Goal: Information Seeking & Learning: Check status

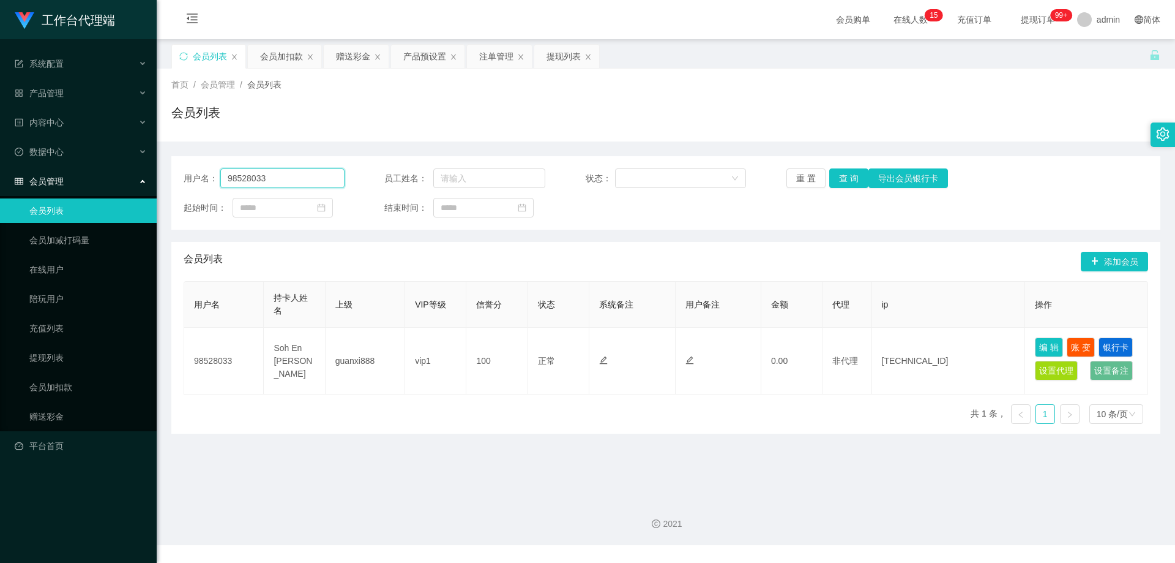
drag, startPoint x: 302, startPoint y: 184, endPoint x: 106, endPoint y: 176, distance: 196.6
click at [106, 176] on section "工作台代理端 系统配置 产品管理 内容中心 数据中心 会员管理 会员列表 会员加减打码量 在线用户 陪玩用户 充值列表 提现列表 会员加扣款 赠送彩金 平台首…" at bounding box center [587, 272] width 1175 height 545
paste input "85700378"
type input "85700378"
click at [839, 180] on button "查 询" at bounding box center [848, 178] width 39 height 20
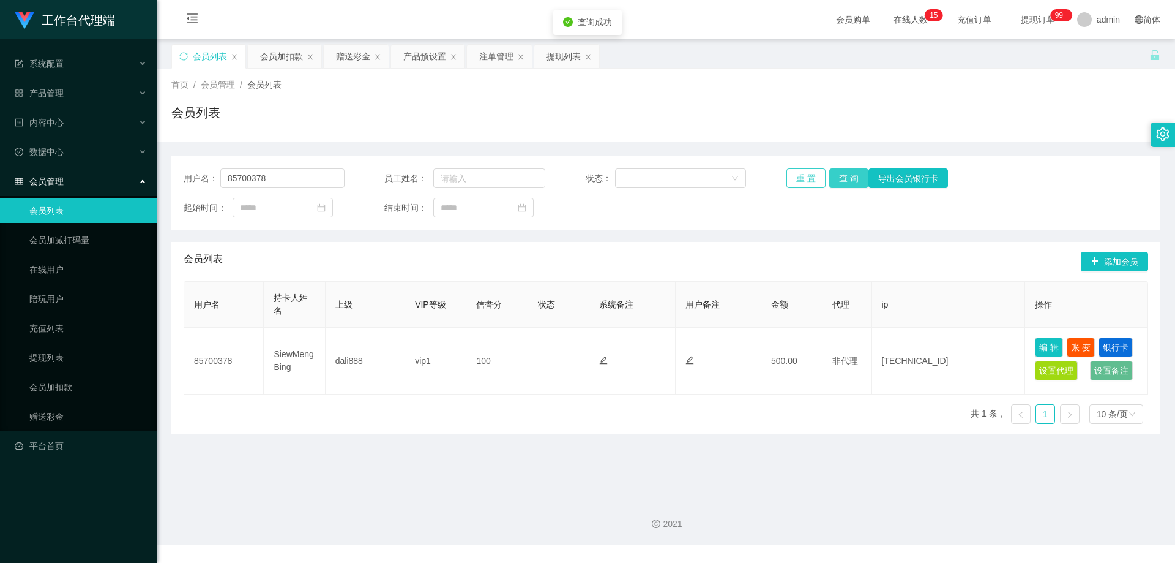
drag, startPoint x: 839, startPoint y: 180, endPoint x: 818, endPoint y: 176, distance: 21.1
click at [839, 180] on button "查 询" at bounding box center [848, 178] width 39 height 20
click at [501, 62] on div "注单管理" at bounding box center [496, 56] width 34 height 23
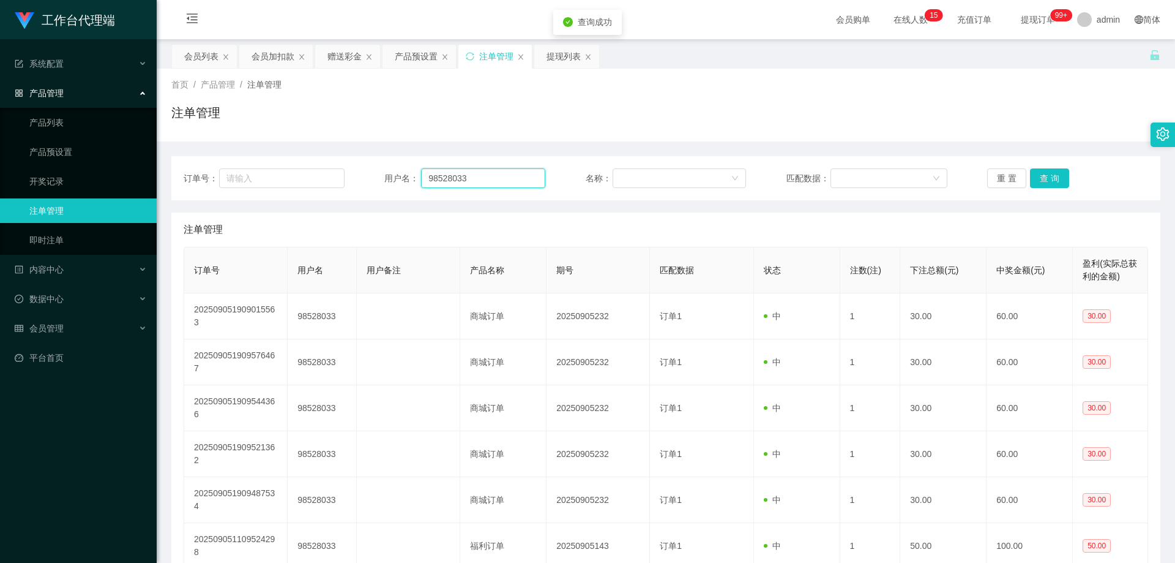
drag, startPoint x: 474, startPoint y: 183, endPoint x: 386, endPoint y: 178, distance: 88.3
click at [384, 178] on div "用户名： 98528033" at bounding box center [464, 178] width 161 height 20
paste input "85700378"
type input "85700378"
click at [1033, 178] on button "查 询" at bounding box center [1049, 178] width 39 height 20
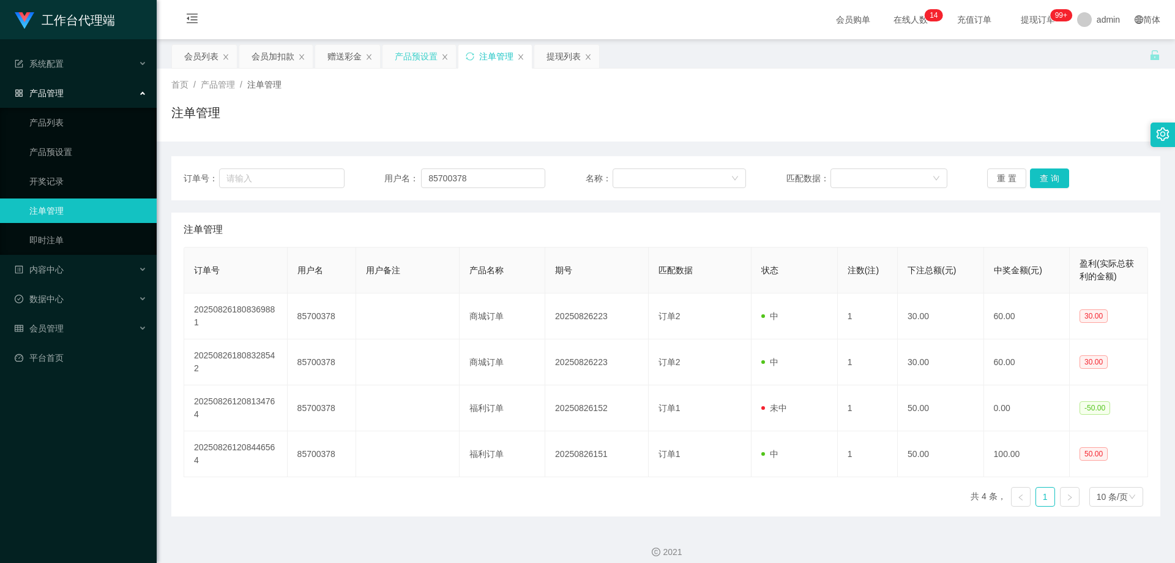
click at [413, 56] on div "产品预设置" at bounding box center [416, 56] width 43 height 23
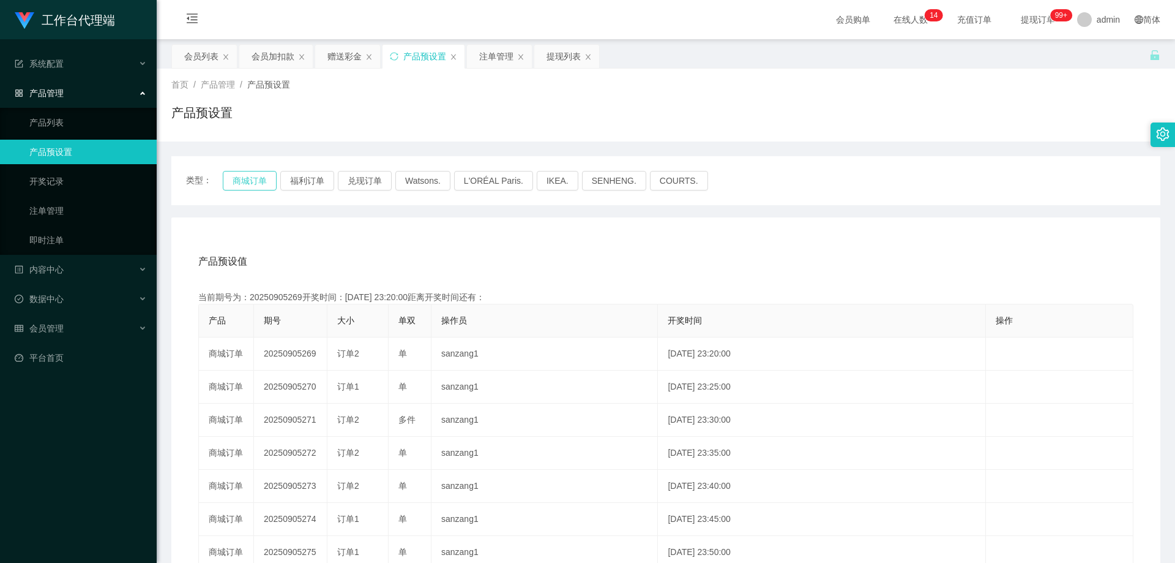
click at [249, 181] on button "商城订单" at bounding box center [250, 181] width 54 height 20
drag, startPoint x: 496, startPoint y: 56, endPoint x: 506, endPoint y: 68, distance: 15.2
click at [496, 57] on div "注单管理" at bounding box center [496, 56] width 34 height 23
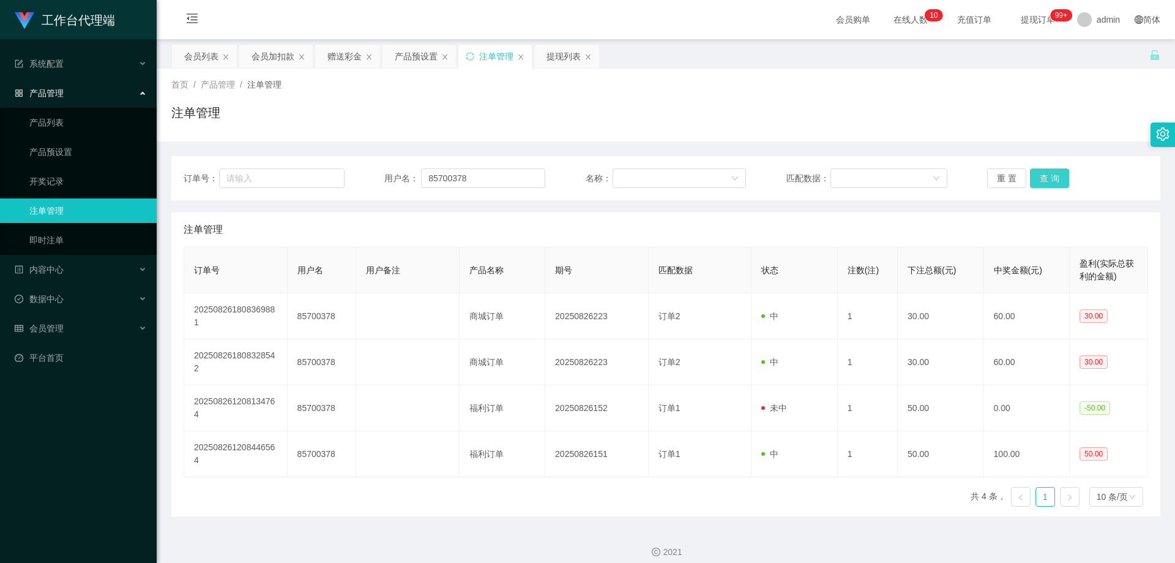
click at [1042, 177] on button "查 询" at bounding box center [1049, 178] width 39 height 20
click at [1042, 177] on div "重 置 查 询" at bounding box center [1067, 178] width 161 height 20
click at [1042, 177] on button "查 询" at bounding box center [1049, 178] width 39 height 20
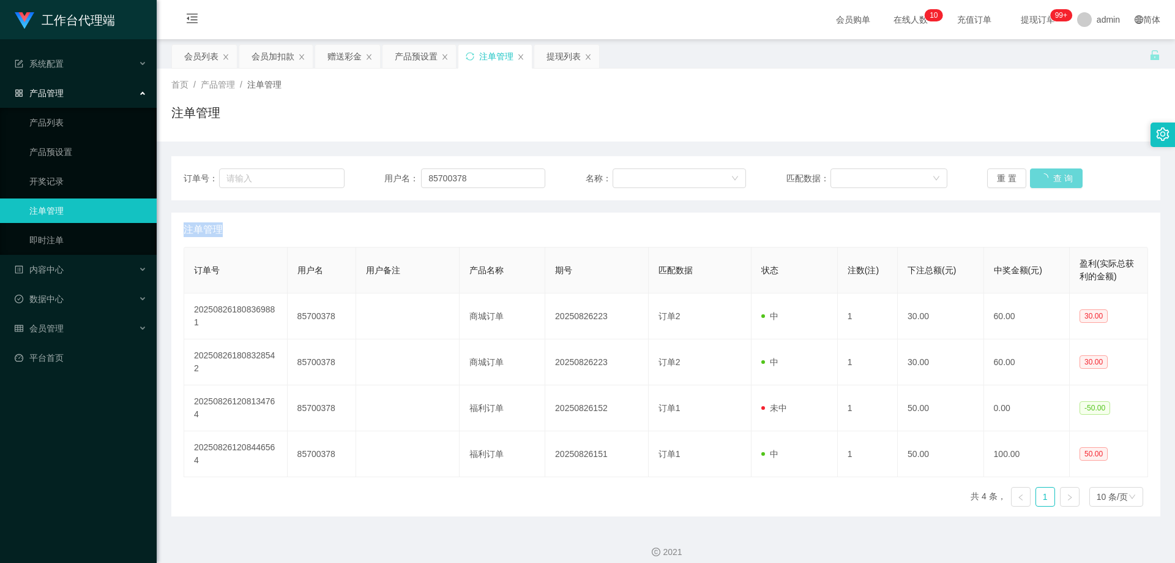
drag, startPoint x: 1042, startPoint y: 177, endPoint x: 1067, endPoint y: 155, distance: 33.4
click at [1042, 177] on div "重 置 查 询" at bounding box center [1067, 178] width 161 height 20
click at [1043, 176] on button "查 询" at bounding box center [1049, 178] width 39 height 20
click at [1043, 176] on div "重 置 查 询" at bounding box center [1067, 178] width 161 height 20
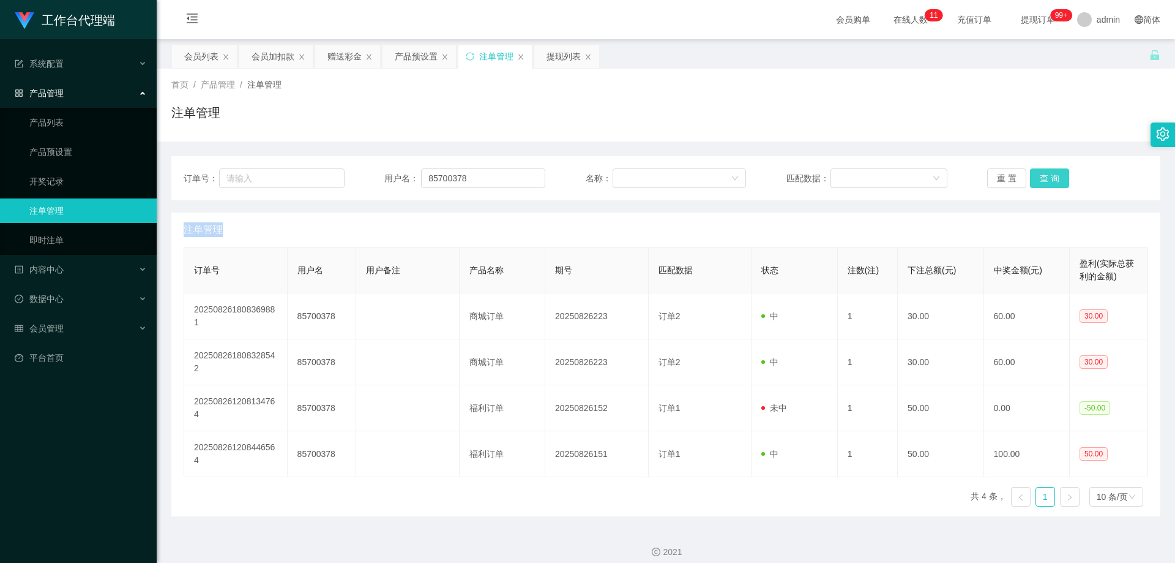
click at [1043, 176] on button "查 询" at bounding box center [1049, 178] width 39 height 20
click at [1043, 176] on div "重 置 查 询" at bounding box center [1067, 178] width 161 height 20
click at [1043, 176] on button "查 询" at bounding box center [1049, 178] width 39 height 20
click at [1043, 176] on div "重 置 查 询" at bounding box center [1067, 178] width 161 height 20
click at [1043, 176] on button "查 询" at bounding box center [1049, 178] width 39 height 20
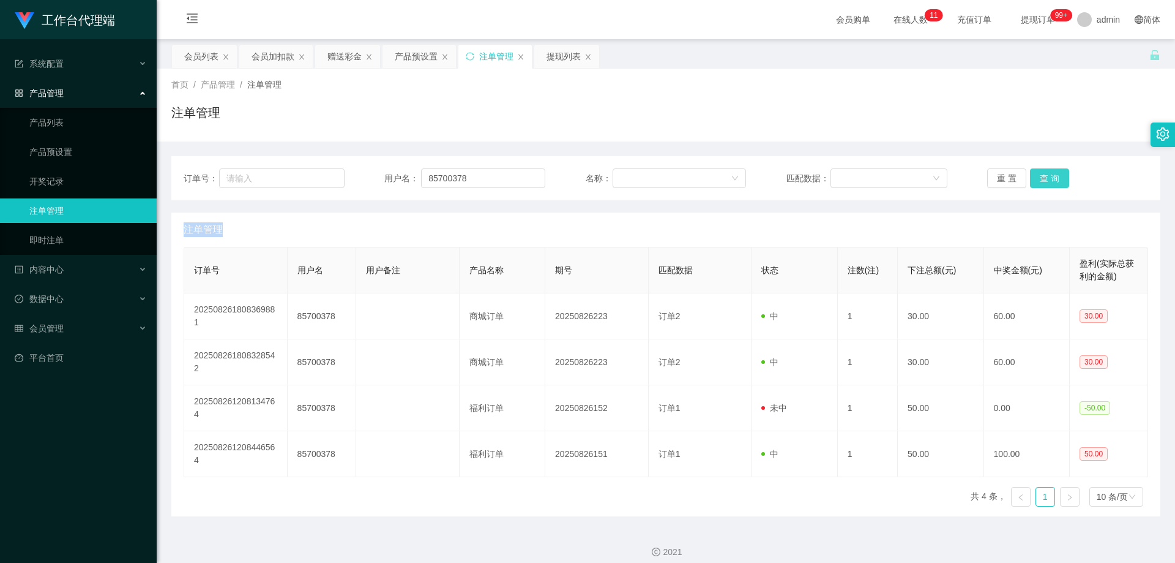
click at [1043, 176] on div "重 置 查 询" at bounding box center [1067, 178] width 161 height 20
click at [1043, 176] on button "查 询" at bounding box center [1049, 178] width 39 height 20
click at [1043, 176] on div "重 置 查 询" at bounding box center [1067, 178] width 161 height 20
click at [1043, 176] on button "查 询" at bounding box center [1049, 178] width 39 height 20
click at [1043, 176] on div "重 置 查 询" at bounding box center [1067, 178] width 161 height 20
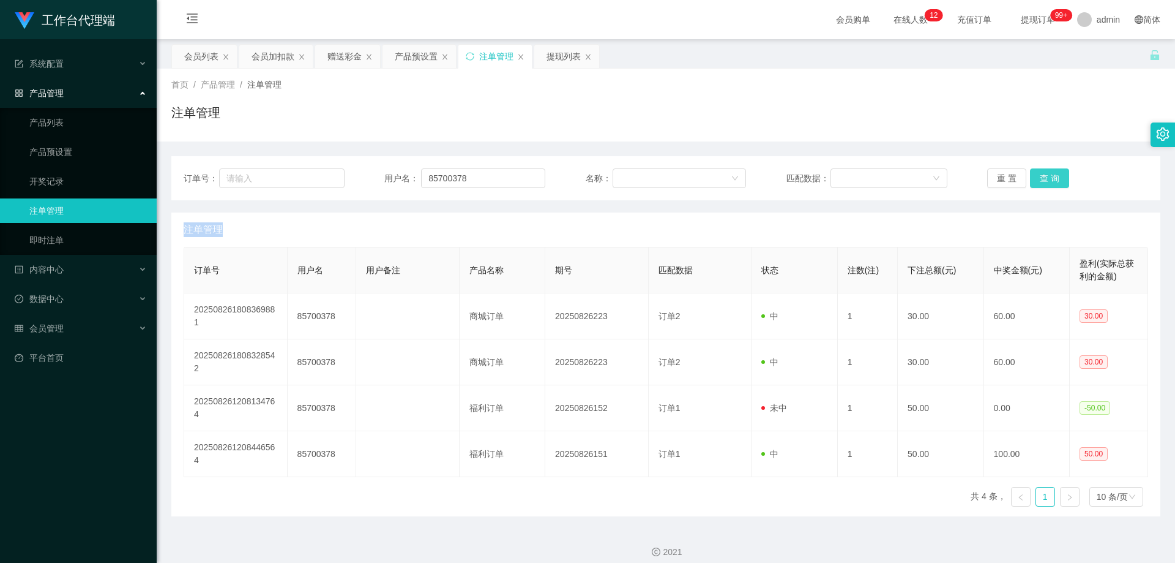
click at [1043, 176] on button "查 询" at bounding box center [1049, 178] width 39 height 20
click at [1043, 176] on div "重 置 查 询" at bounding box center [1067, 178] width 161 height 20
click at [1043, 176] on button "查 询" at bounding box center [1049, 178] width 39 height 20
click at [1043, 176] on div "重 置 查 询" at bounding box center [1067, 178] width 161 height 20
click at [1043, 176] on button "查 询" at bounding box center [1049, 178] width 39 height 20
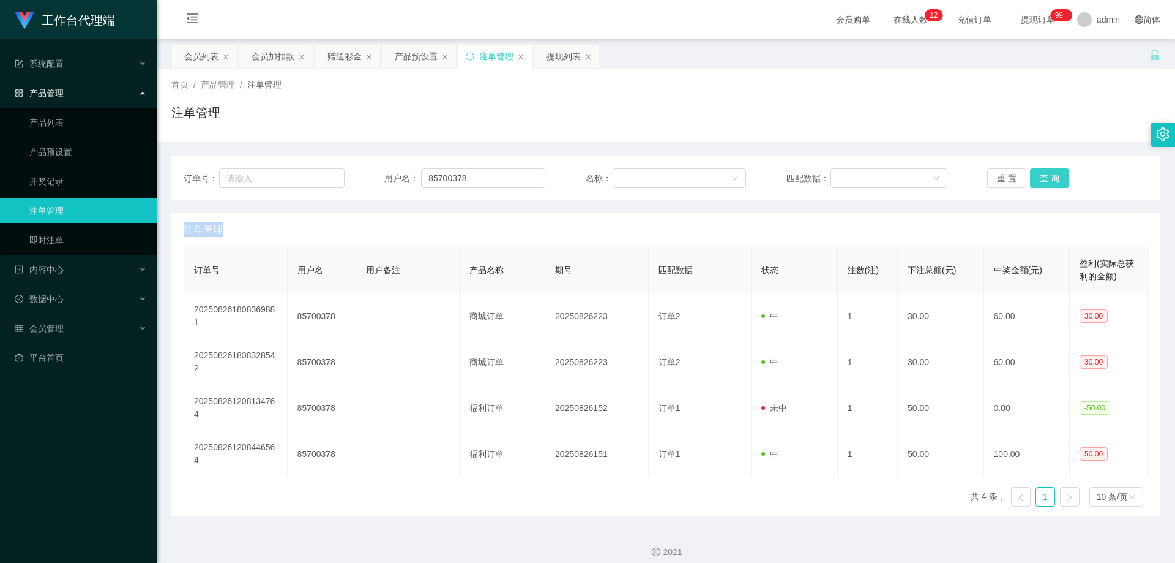
click at [1043, 176] on button "查 询" at bounding box center [1049, 178] width 39 height 20
click at [1043, 176] on div "重 置 查 询" at bounding box center [1067, 178] width 161 height 20
click at [1043, 176] on button "查 询" at bounding box center [1049, 178] width 39 height 20
click at [1043, 176] on div "重 置 查 询" at bounding box center [1067, 178] width 161 height 20
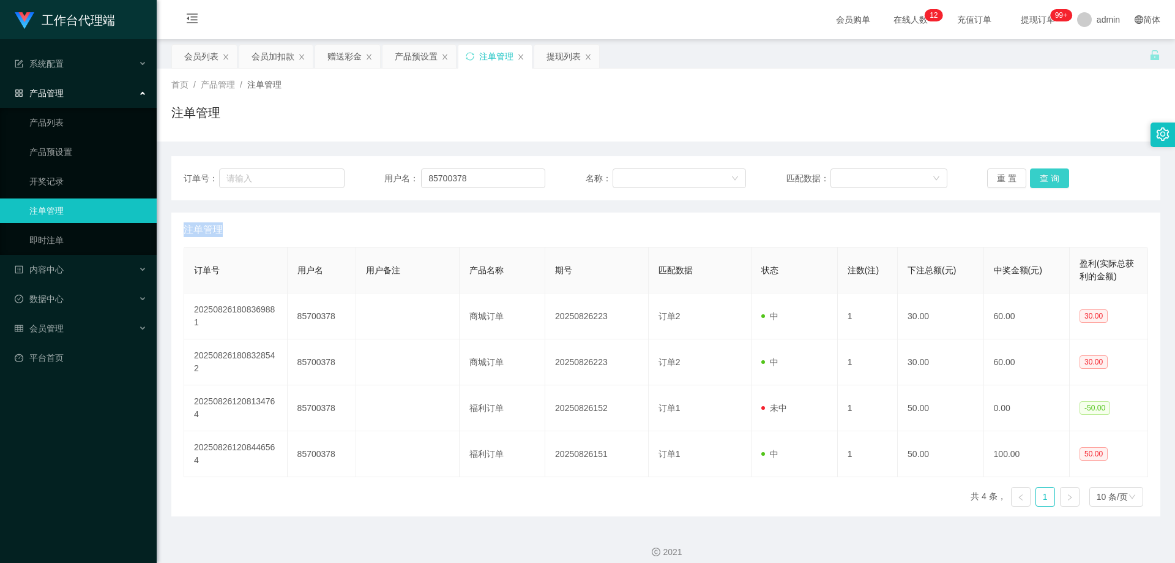
click at [1043, 176] on button "查 询" at bounding box center [1049, 178] width 39 height 20
click at [1043, 176] on div "重 置 查 询" at bounding box center [1067, 178] width 161 height 20
click at [1043, 176] on button "查 询" at bounding box center [1049, 178] width 39 height 20
click at [1040, 175] on button "查 询" at bounding box center [1049, 178] width 39 height 20
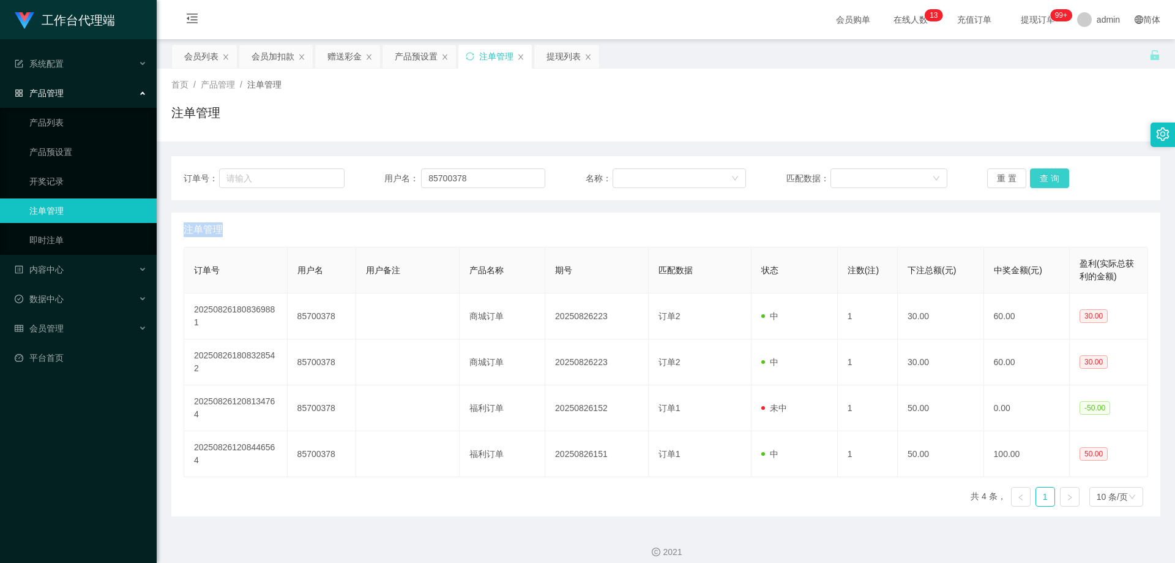
click at [1040, 176] on button "查 询" at bounding box center [1049, 178] width 39 height 20
click at [1040, 176] on div "重 置 查 询" at bounding box center [1067, 178] width 161 height 20
click at [1040, 176] on button "查 询" at bounding box center [1049, 178] width 39 height 20
click at [1040, 176] on div "重 置 查 询" at bounding box center [1067, 178] width 161 height 20
click at [1040, 176] on button "查 询" at bounding box center [1049, 178] width 39 height 20
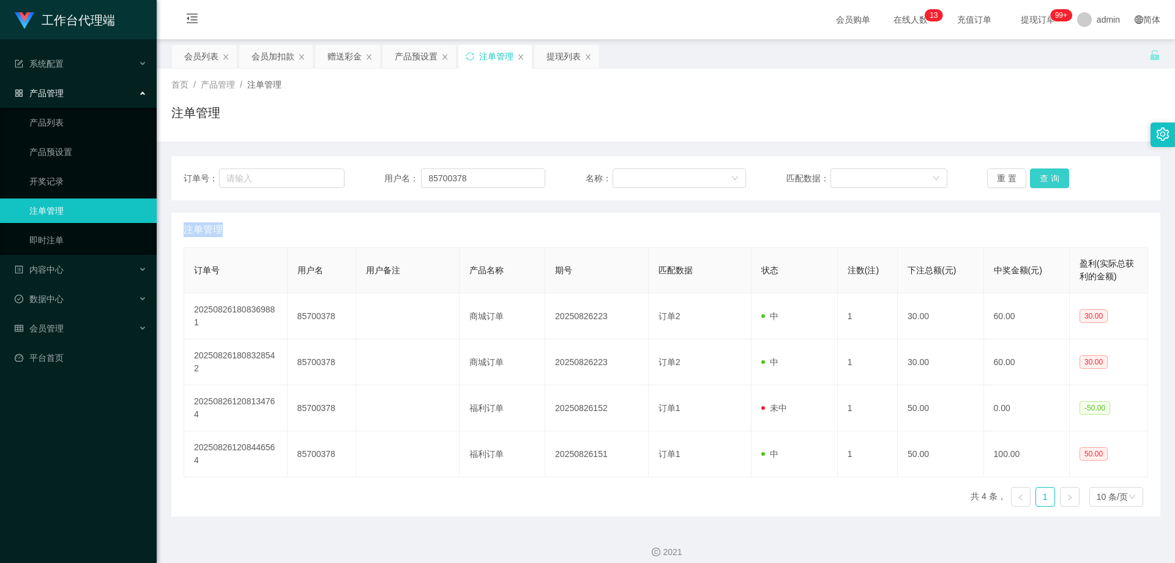
click at [1040, 176] on div "重 置 查 询" at bounding box center [1067, 178] width 161 height 20
click at [1040, 176] on button "查 询" at bounding box center [1049, 178] width 39 height 20
click at [1040, 176] on div "重 置 查 询" at bounding box center [1067, 178] width 161 height 20
click at [1040, 176] on button "查 询" at bounding box center [1049, 178] width 39 height 20
click at [1040, 176] on div "重 置 查 询" at bounding box center [1067, 178] width 161 height 20
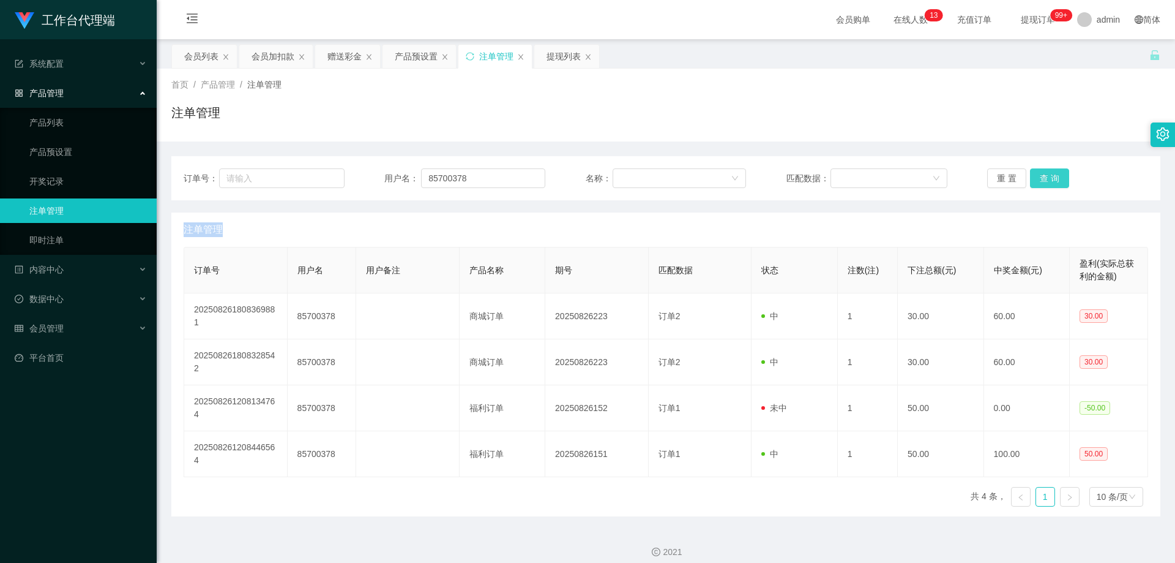
click at [1040, 176] on button "查 询" at bounding box center [1049, 178] width 39 height 20
click at [1040, 176] on div "重 置 查 询" at bounding box center [1067, 178] width 161 height 20
click at [1040, 175] on button "查 询" at bounding box center [1049, 178] width 39 height 20
click at [1040, 175] on div "重 置 查 询" at bounding box center [1067, 178] width 161 height 20
click at [1040, 175] on button "查 询" at bounding box center [1049, 178] width 39 height 20
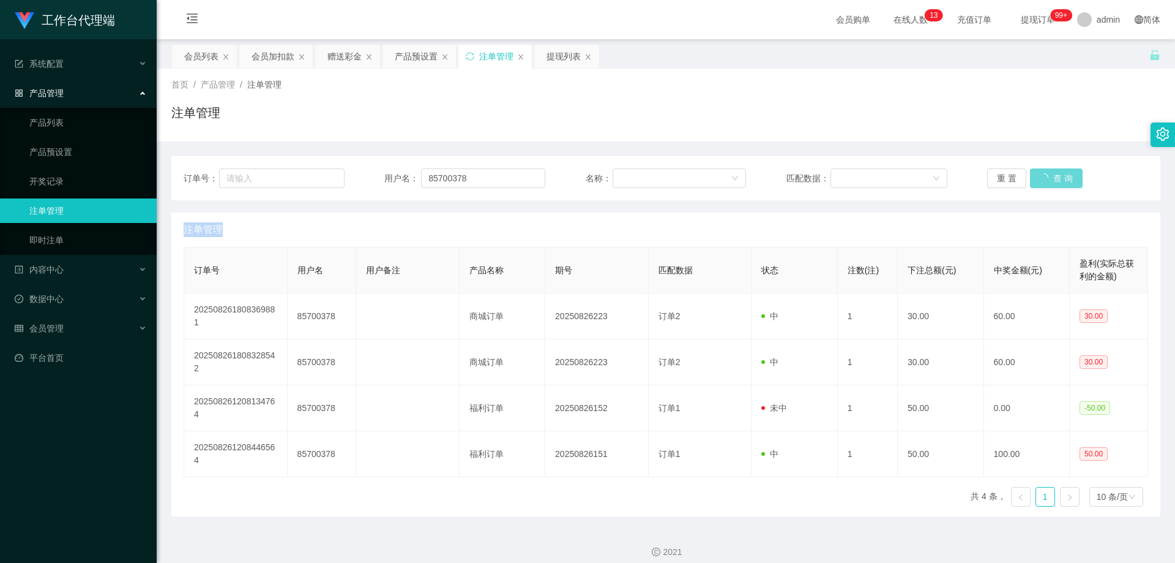
click at [1040, 175] on div "重 置 查 询" at bounding box center [1067, 178] width 161 height 20
drag, startPoint x: 1040, startPoint y: 175, endPoint x: 952, endPoint y: 168, distance: 87.8
click at [1040, 175] on button "查 询" at bounding box center [1049, 178] width 39 height 20
drag, startPoint x: 478, startPoint y: 180, endPoint x: 357, endPoint y: 176, distance: 121.2
click at [357, 176] on div "订单号： 用户名： 85700378 名称： 匹配数据： 重 置 查 询" at bounding box center [666, 178] width 965 height 20
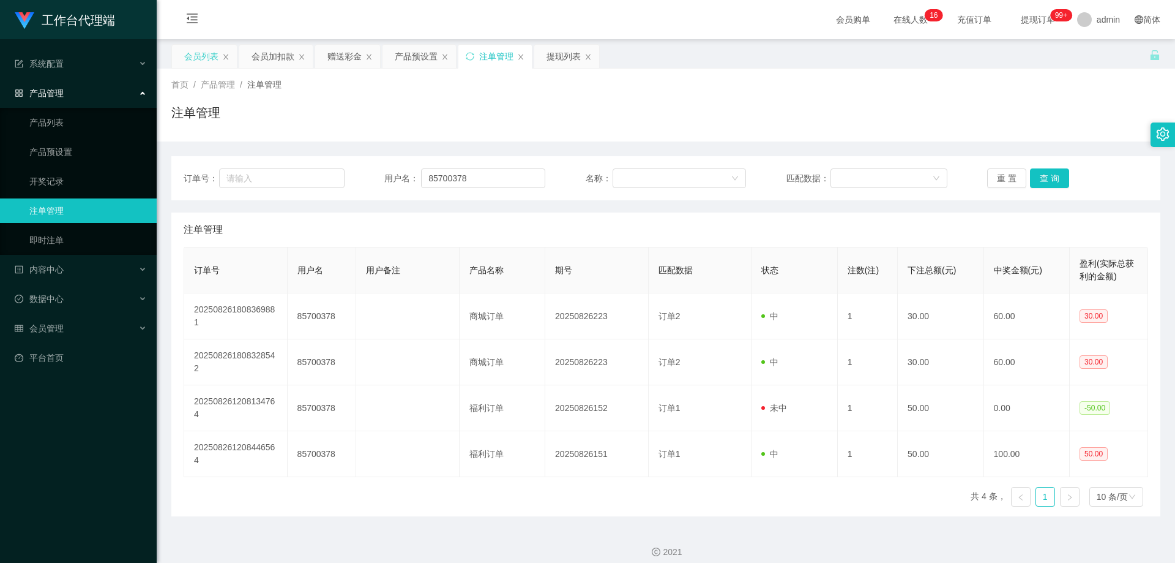
click at [198, 58] on div "会员列表" at bounding box center [201, 56] width 34 height 23
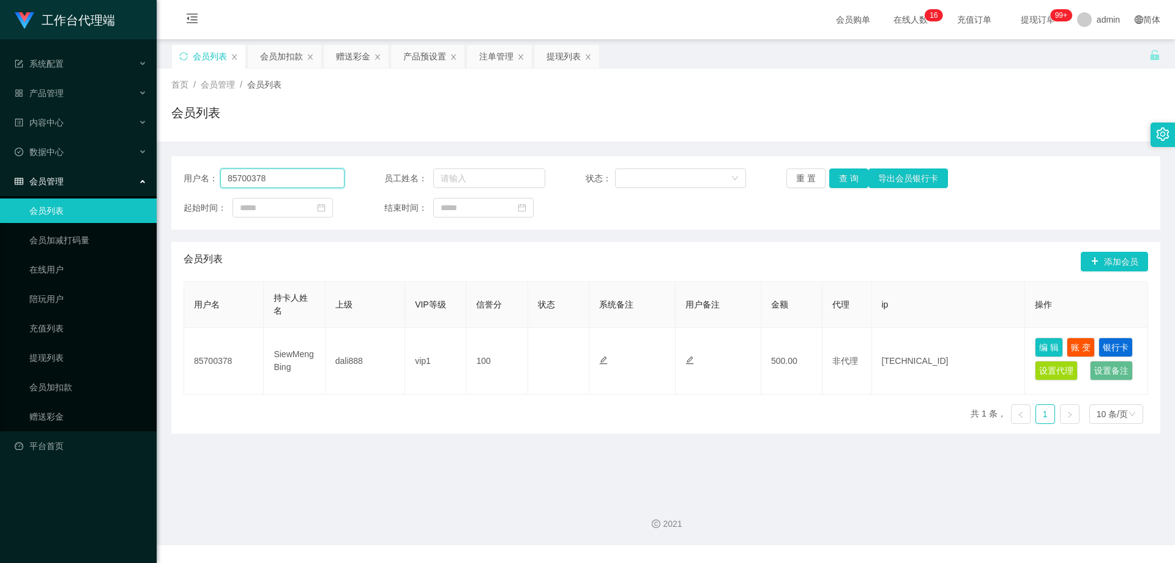
drag, startPoint x: 297, startPoint y: 181, endPoint x: 114, endPoint y: 174, distance: 182.5
click at [114, 174] on section "工作台代理端 系统配置 产品管理 产品列表 产品预设置 开奖记录 注单管理 即时注单 内容中心 数据中心 会员管理 会员列表 会员加减打码量 在线用户 陪玩用…" at bounding box center [587, 272] width 1175 height 545
click at [838, 179] on button "查 询" at bounding box center [848, 178] width 39 height 20
click at [495, 57] on div "注单管理" at bounding box center [496, 56] width 34 height 23
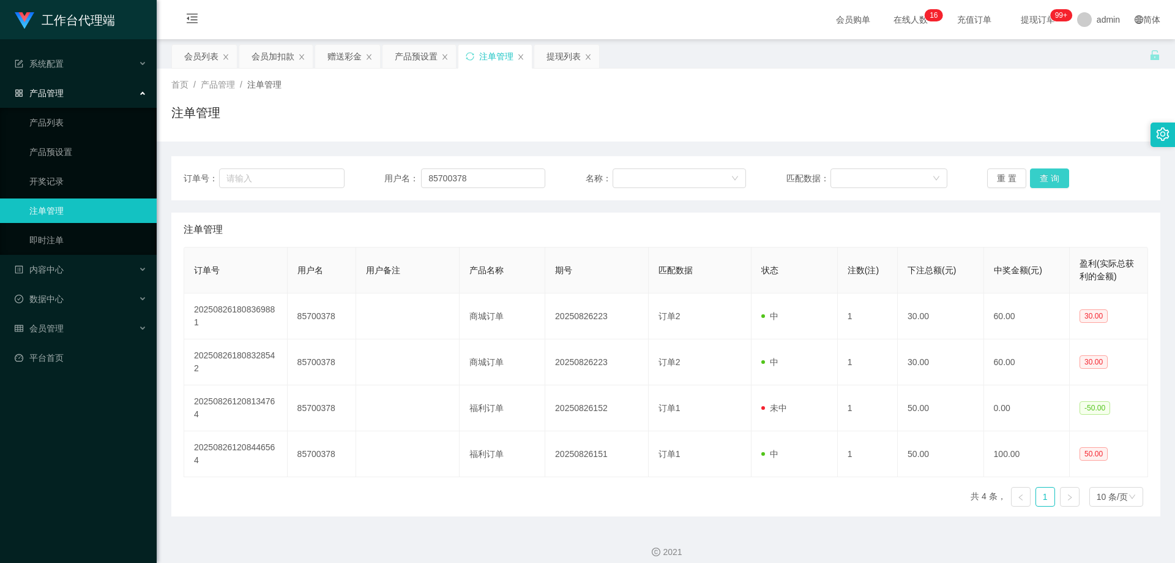
click at [1043, 182] on button "查 询" at bounding box center [1049, 178] width 39 height 20
click at [1043, 181] on button "查 询" at bounding box center [1049, 178] width 39 height 20
click at [1043, 181] on div "重 置 查 询" at bounding box center [1067, 178] width 161 height 20
click at [1043, 181] on button "查 询" at bounding box center [1049, 178] width 39 height 20
drag, startPoint x: 1043, startPoint y: 181, endPoint x: 1041, endPoint y: 171, distance: 10.6
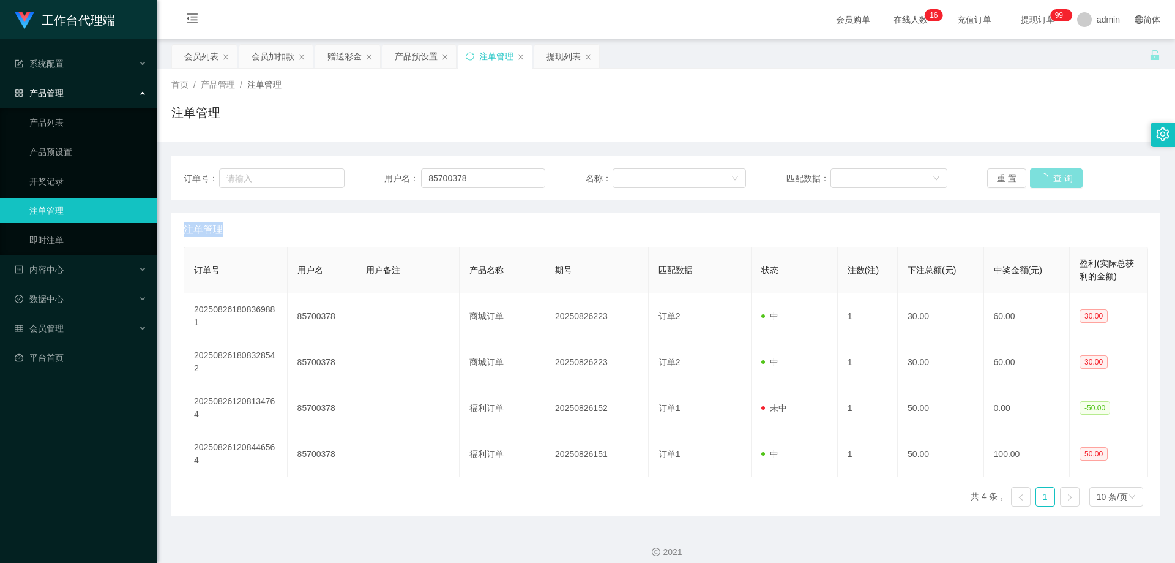
click at [1043, 181] on div "重 置 查 询" at bounding box center [1067, 178] width 161 height 20
click at [1056, 179] on button "查 询" at bounding box center [1049, 178] width 39 height 20
click at [1056, 179] on div "重 置 查 询" at bounding box center [1067, 178] width 161 height 20
click at [1056, 179] on button "查 询" at bounding box center [1049, 178] width 39 height 20
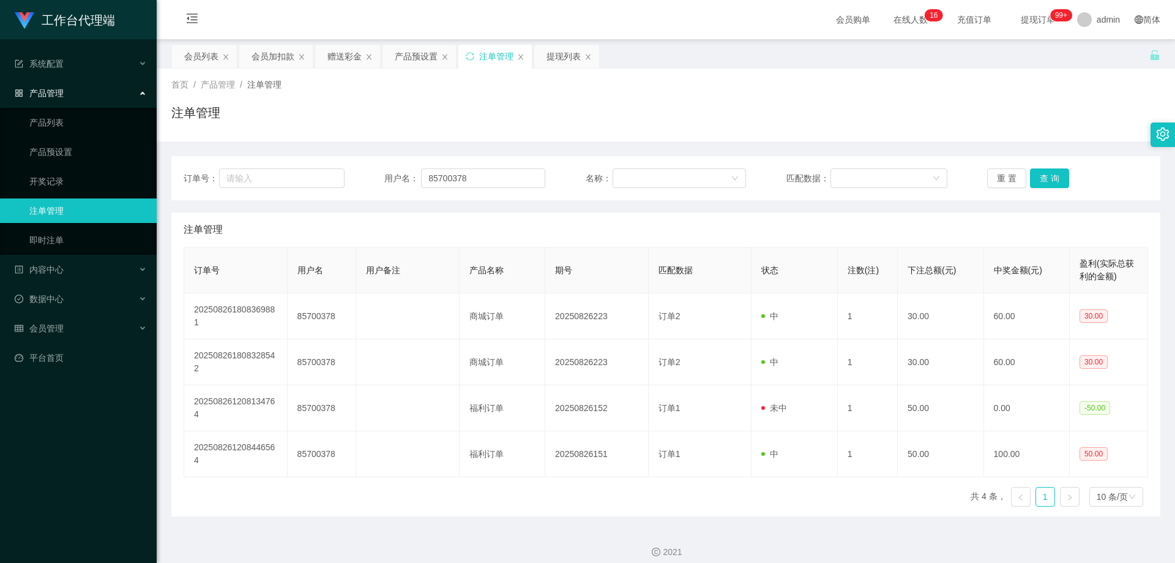
click at [1054, 177] on div "重 置 查 询" at bounding box center [1067, 178] width 161 height 20
click at [1049, 176] on button "查 询" at bounding box center [1049, 178] width 39 height 20
click at [1049, 176] on div "重 置 查 询" at bounding box center [1067, 178] width 161 height 20
click at [1049, 176] on button "查 询" at bounding box center [1049, 178] width 39 height 20
click at [1049, 176] on div "重 置 查 询" at bounding box center [1067, 178] width 161 height 20
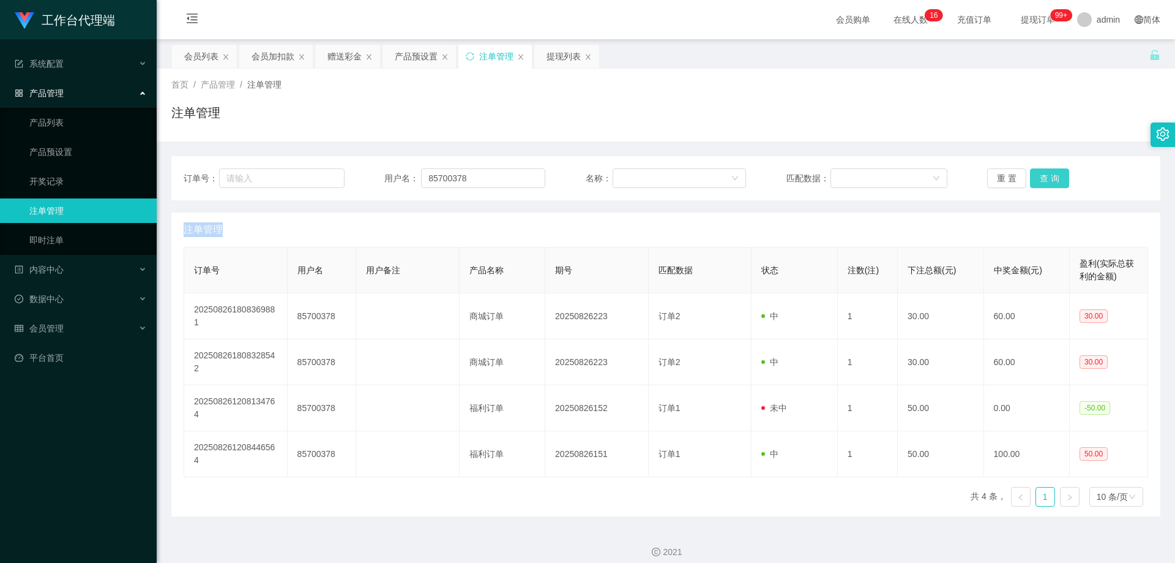
click at [1049, 176] on button "查 询" at bounding box center [1049, 178] width 39 height 20
click at [1049, 176] on div "重 置 查 询" at bounding box center [1067, 178] width 161 height 20
click at [1049, 176] on button "查 询" at bounding box center [1049, 178] width 39 height 20
click at [955, 222] on div "注单管理" at bounding box center [666, 229] width 965 height 34
click at [1031, 177] on button "查 询" at bounding box center [1049, 178] width 39 height 20
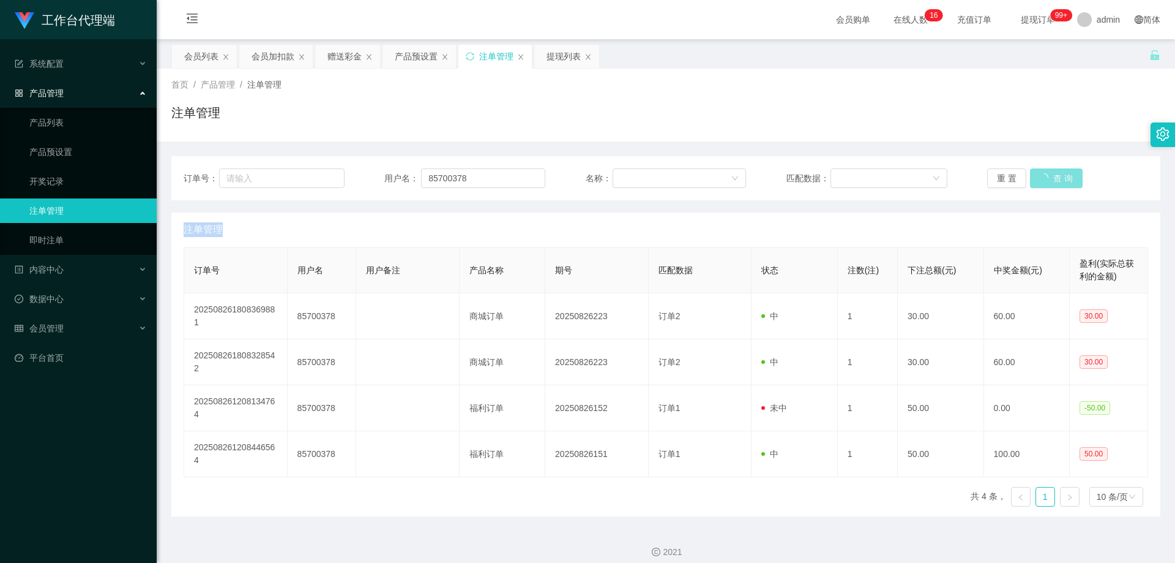
click at [1031, 177] on div "重 置 查 询" at bounding box center [1067, 178] width 161 height 20
click at [1031, 177] on button "查 询" at bounding box center [1049, 178] width 39 height 20
click at [1031, 177] on div "重 置 查 询" at bounding box center [1067, 178] width 161 height 20
click at [1035, 177] on button "查 询" at bounding box center [1049, 178] width 39 height 20
click at [1035, 177] on div "重 置 查 询" at bounding box center [1067, 178] width 161 height 20
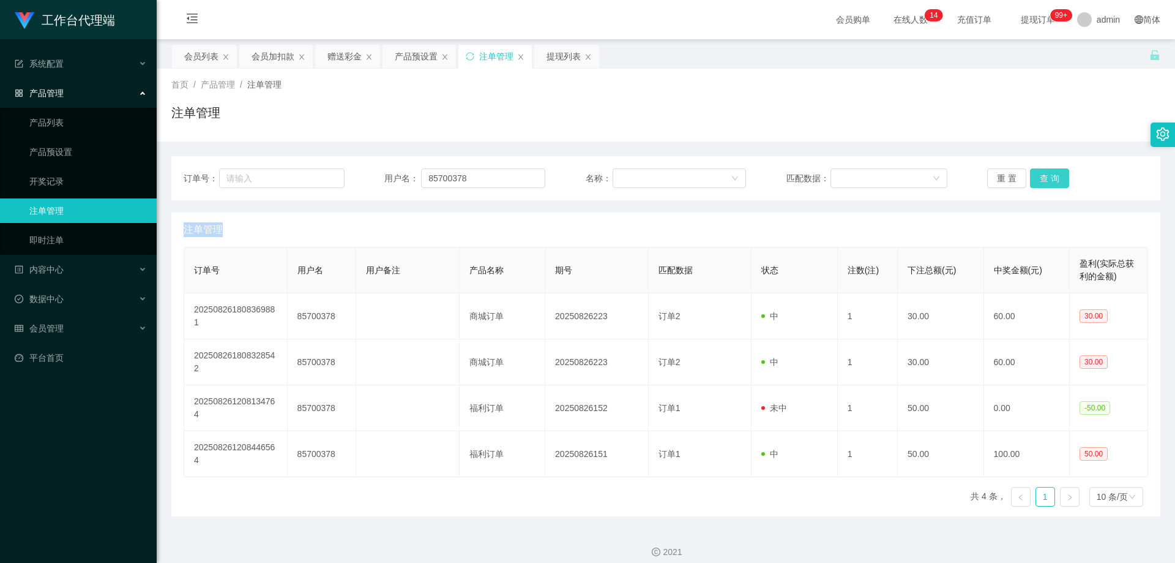
click at [1044, 179] on button "查 询" at bounding box center [1049, 178] width 39 height 20
click at [1044, 179] on div "重 置 查 询" at bounding box center [1067, 178] width 161 height 20
click at [1044, 179] on button "查 询" at bounding box center [1049, 178] width 39 height 20
click at [1044, 179] on div "重 置 查 询" at bounding box center [1067, 178] width 161 height 20
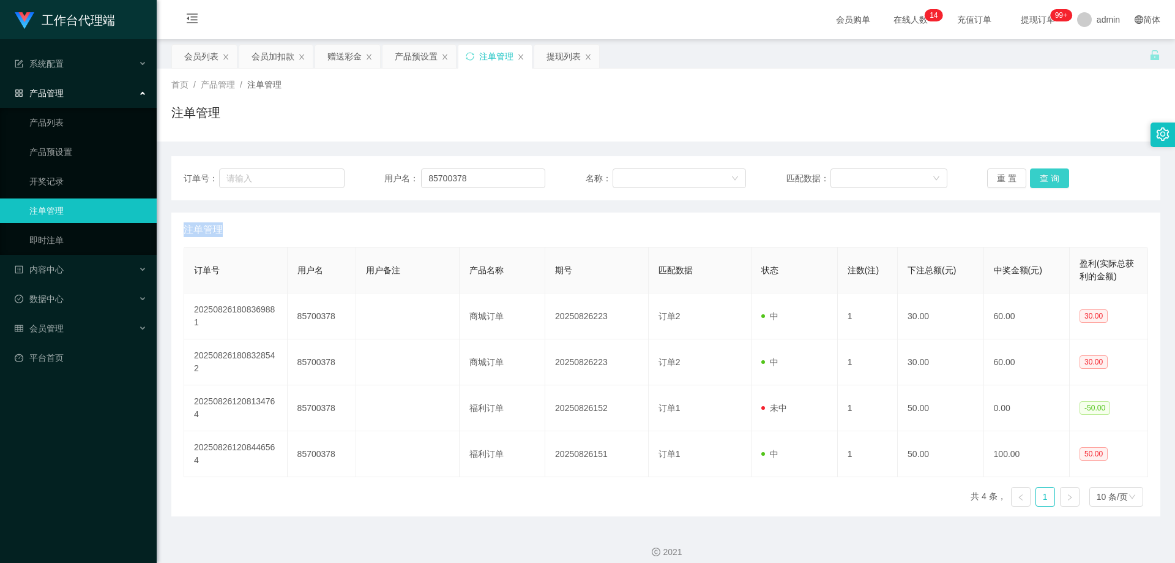
click at [1044, 179] on button "查 询" at bounding box center [1049, 178] width 39 height 20
click at [1044, 179] on div "重 置 查 询" at bounding box center [1067, 178] width 161 height 20
click at [1044, 179] on button "查 询" at bounding box center [1049, 178] width 39 height 20
click at [1044, 179] on div "重 置 查 询" at bounding box center [1067, 178] width 161 height 20
click at [1044, 179] on button "查 询" at bounding box center [1049, 178] width 39 height 20
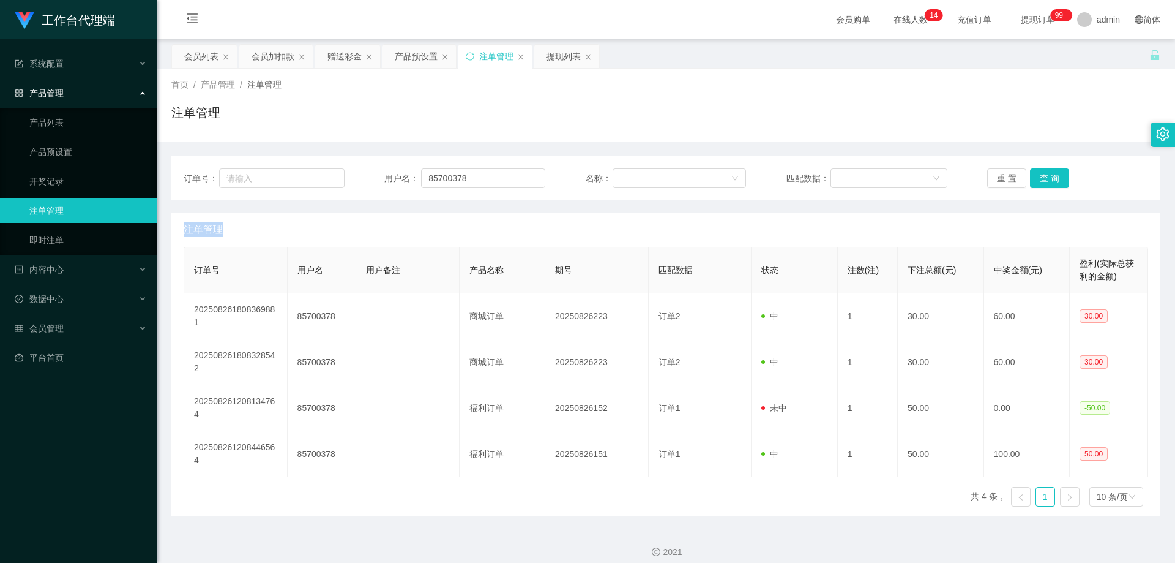
click at [1044, 179] on div "重 置 查 询" at bounding box center [1067, 178] width 161 height 20
click at [1044, 179] on button "查 询" at bounding box center [1049, 178] width 39 height 20
click at [1044, 179] on div "重 置 查 询" at bounding box center [1067, 178] width 161 height 20
click at [1044, 179] on button "查 询" at bounding box center [1049, 178] width 39 height 20
click at [1044, 179] on div "重 置 查 询" at bounding box center [1067, 178] width 161 height 20
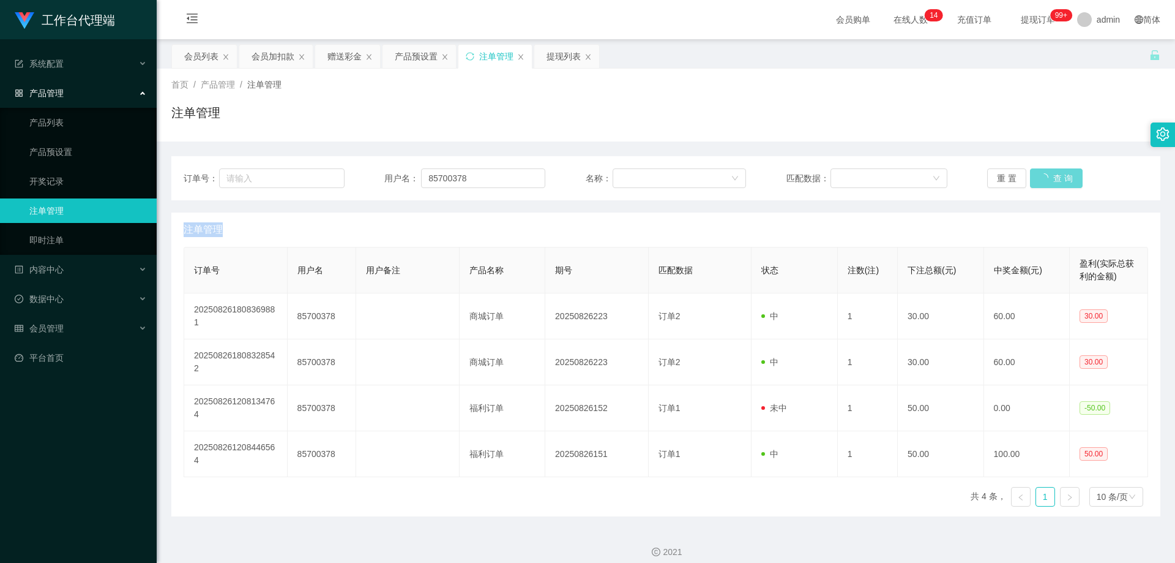
click at [1044, 179] on div "重 置 查 询" at bounding box center [1067, 178] width 161 height 20
click at [1050, 177] on button "查 询" at bounding box center [1049, 178] width 39 height 20
click at [1050, 177] on div "重 置 查 询" at bounding box center [1067, 178] width 161 height 20
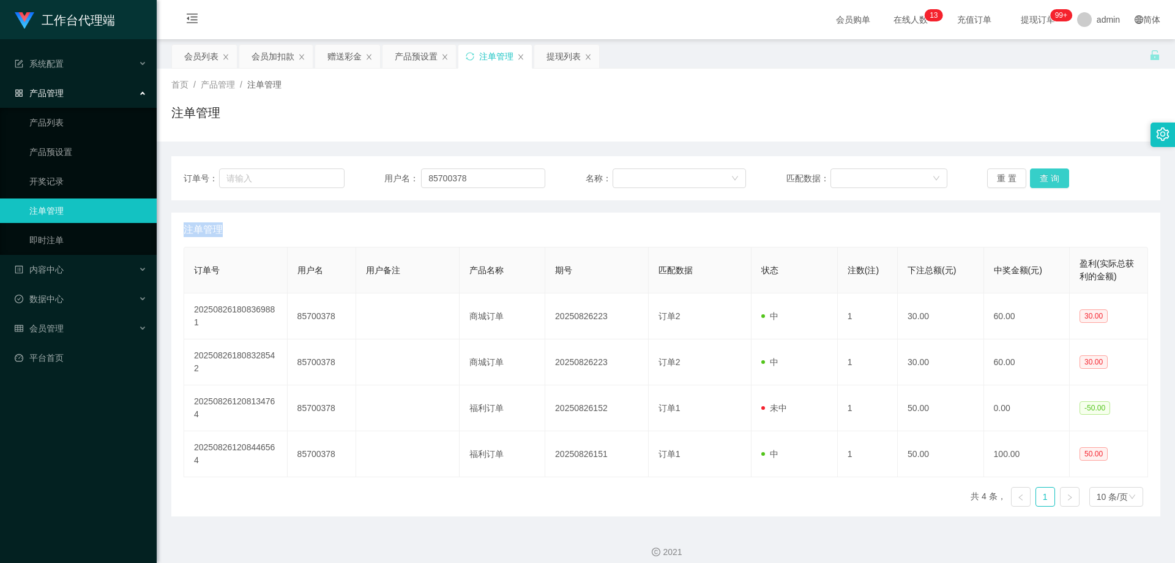
click at [1050, 177] on button "查 询" at bounding box center [1049, 178] width 39 height 20
click at [1050, 177] on div "重 置 查 询" at bounding box center [1067, 178] width 161 height 20
click at [1050, 177] on button "查 询" at bounding box center [1049, 178] width 39 height 20
click at [1050, 177] on div "重 置 查 询" at bounding box center [1067, 178] width 161 height 20
click at [1050, 177] on button "查 询" at bounding box center [1049, 178] width 39 height 20
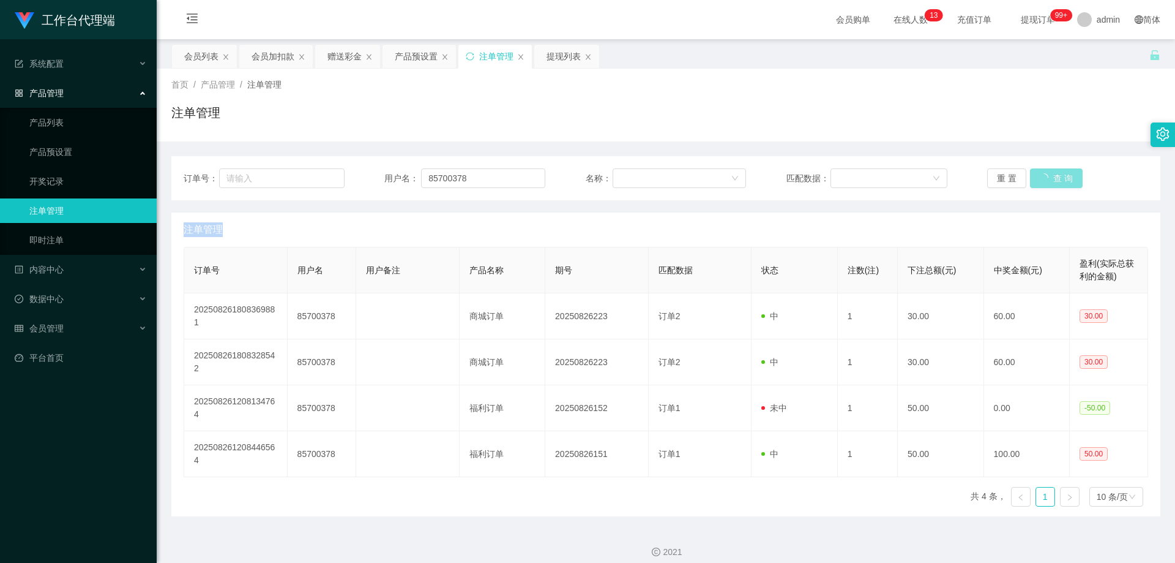
click at [1050, 177] on div "重 置 查 询" at bounding box center [1067, 178] width 161 height 20
click at [1050, 177] on button "查 询" at bounding box center [1049, 178] width 39 height 20
click at [1050, 177] on div "重 置 查 询" at bounding box center [1067, 178] width 161 height 20
click at [1050, 177] on button "查 询" at bounding box center [1049, 178] width 39 height 20
click at [1050, 177] on div "重 置 查 询" at bounding box center [1067, 178] width 161 height 20
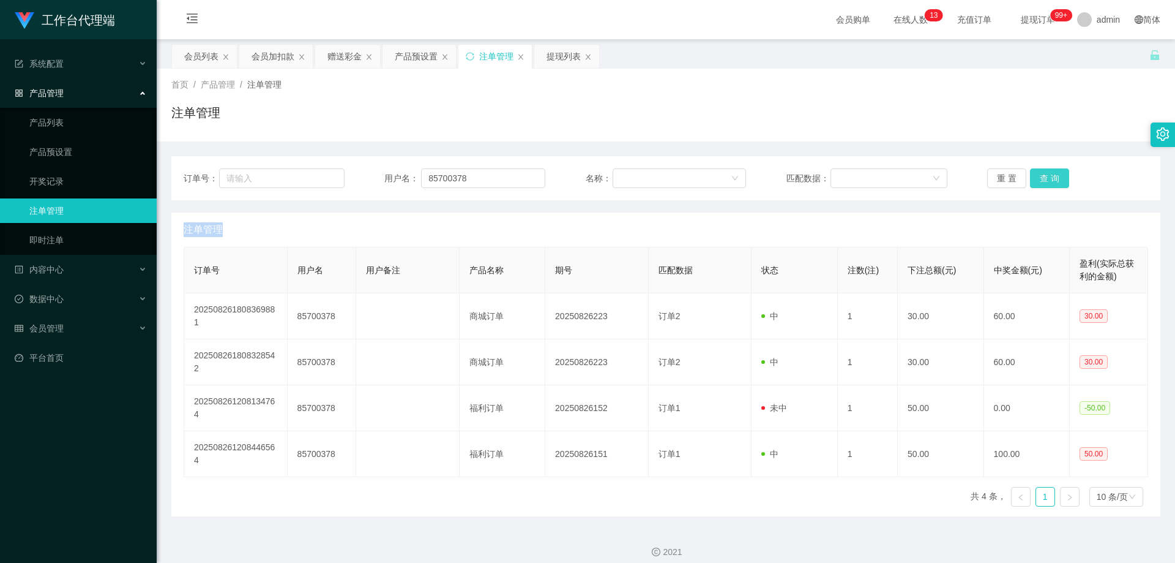
click at [1050, 177] on button "查 询" at bounding box center [1049, 178] width 39 height 20
click at [1046, 177] on button "查 询" at bounding box center [1049, 178] width 39 height 20
click at [1046, 177] on div "重 置 查 询" at bounding box center [1067, 178] width 161 height 20
click at [1046, 177] on button "查 询" at bounding box center [1049, 178] width 39 height 20
click at [1046, 177] on div "重 置 查 询" at bounding box center [1067, 178] width 161 height 20
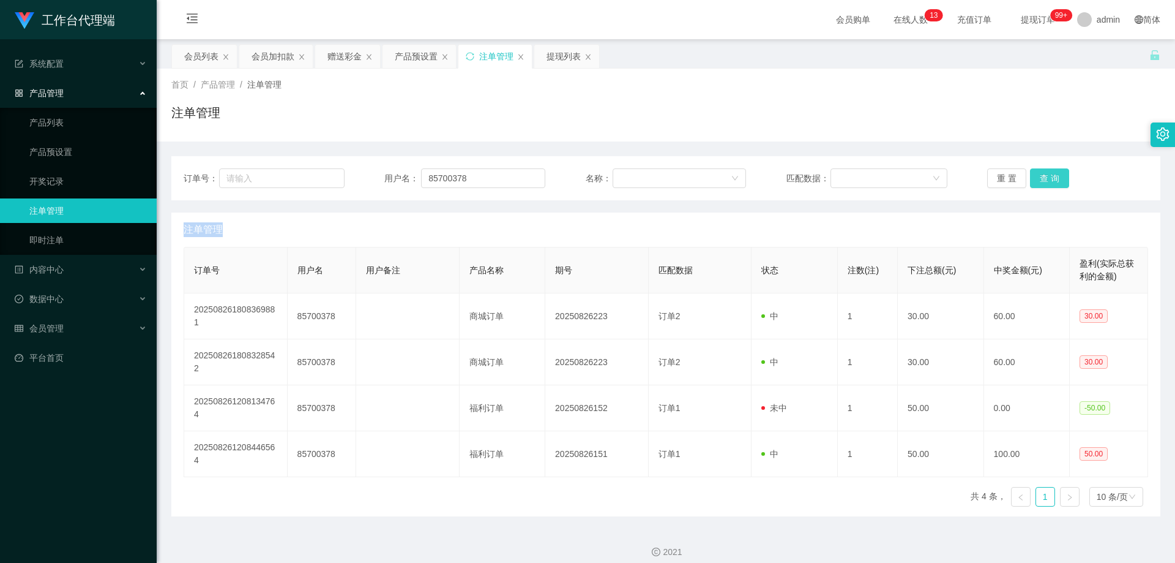
click at [1046, 177] on button "查 询" at bounding box center [1049, 178] width 39 height 20
click at [1046, 177] on div "重 置 查 询" at bounding box center [1067, 178] width 161 height 20
click at [1046, 177] on button "查 询" at bounding box center [1049, 178] width 39 height 20
click at [1046, 177] on div "重 置 查 询" at bounding box center [1067, 178] width 161 height 20
click at [1046, 177] on button "查 询" at bounding box center [1049, 178] width 39 height 20
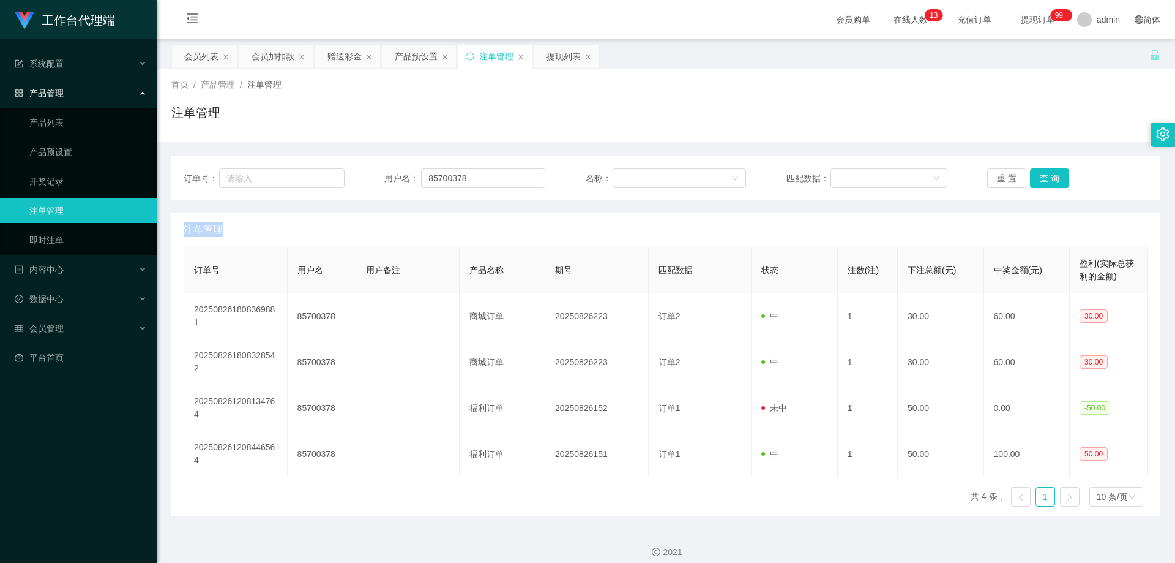
click at [1046, 177] on div "重 置 查 询" at bounding box center [1067, 178] width 161 height 20
click at [1046, 177] on button "查 询" at bounding box center [1049, 178] width 39 height 20
click at [1046, 177] on div "重 置 查 询" at bounding box center [1067, 178] width 161 height 20
click at [1046, 177] on button "查 询" at bounding box center [1049, 178] width 39 height 20
click at [1046, 177] on div "重 置 查 询" at bounding box center [1067, 178] width 161 height 20
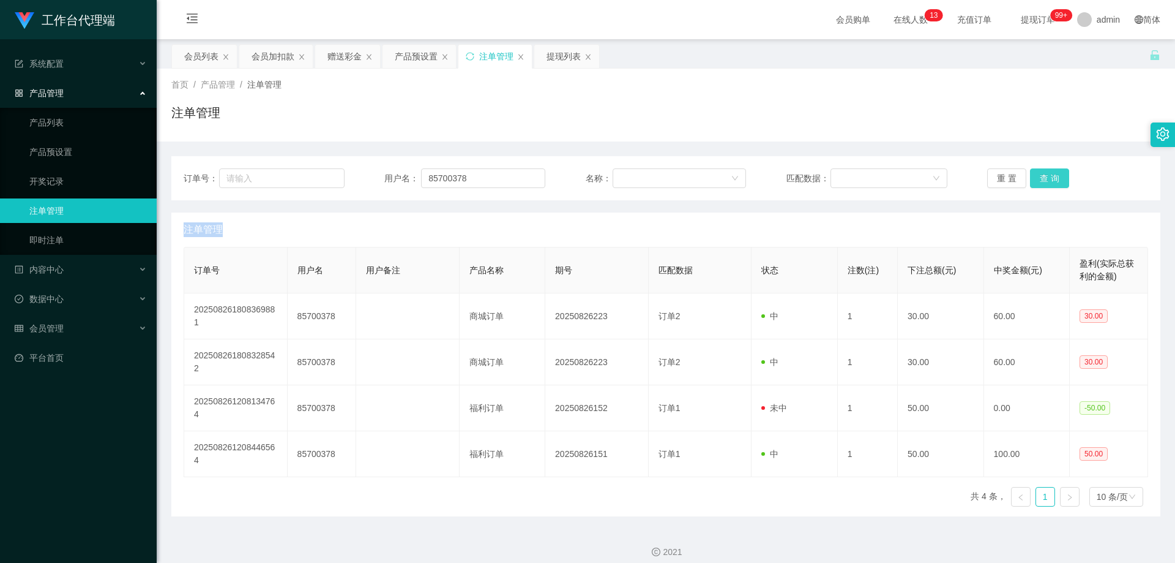
click at [1046, 177] on button "查 询" at bounding box center [1049, 178] width 39 height 20
click at [1046, 177] on div "重 置 查 询" at bounding box center [1067, 178] width 161 height 20
click at [1046, 177] on button "查 询" at bounding box center [1049, 178] width 39 height 20
click at [1046, 177] on div "重 置 查 询" at bounding box center [1067, 178] width 161 height 20
click at [1046, 177] on button "查 询" at bounding box center [1049, 178] width 39 height 20
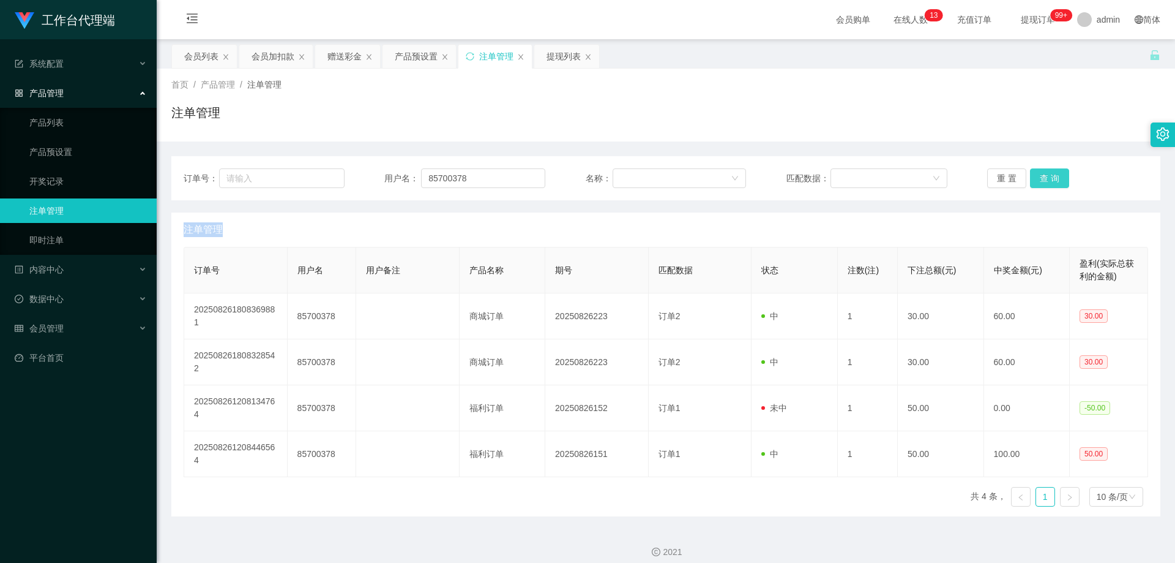
click at [1046, 177] on button "查 询" at bounding box center [1049, 178] width 39 height 20
click at [1046, 177] on div "重 置 查 询" at bounding box center [1067, 178] width 161 height 20
click at [1030, 179] on button "查 询" at bounding box center [1049, 178] width 39 height 20
click at [1037, 177] on button "查 询" at bounding box center [1049, 178] width 39 height 20
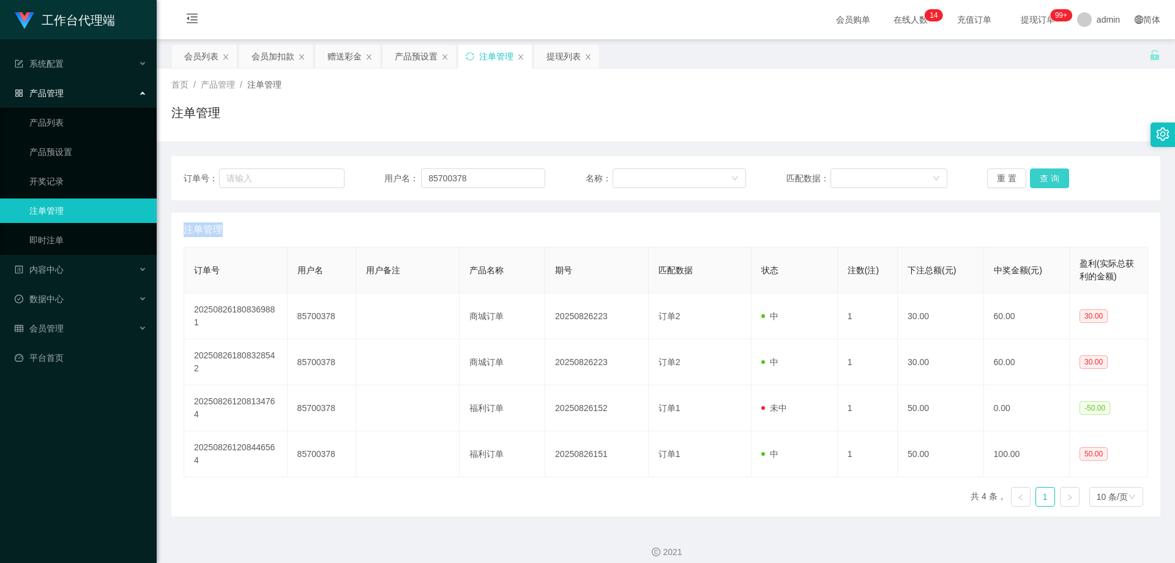
click at [1049, 179] on button "查 询" at bounding box center [1049, 178] width 39 height 20
click at [1049, 179] on div "重 置 查 询" at bounding box center [1067, 178] width 161 height 20
click at [1049, 179] on button "查 询" at bounding box center [1049, 178] width 39 height 20
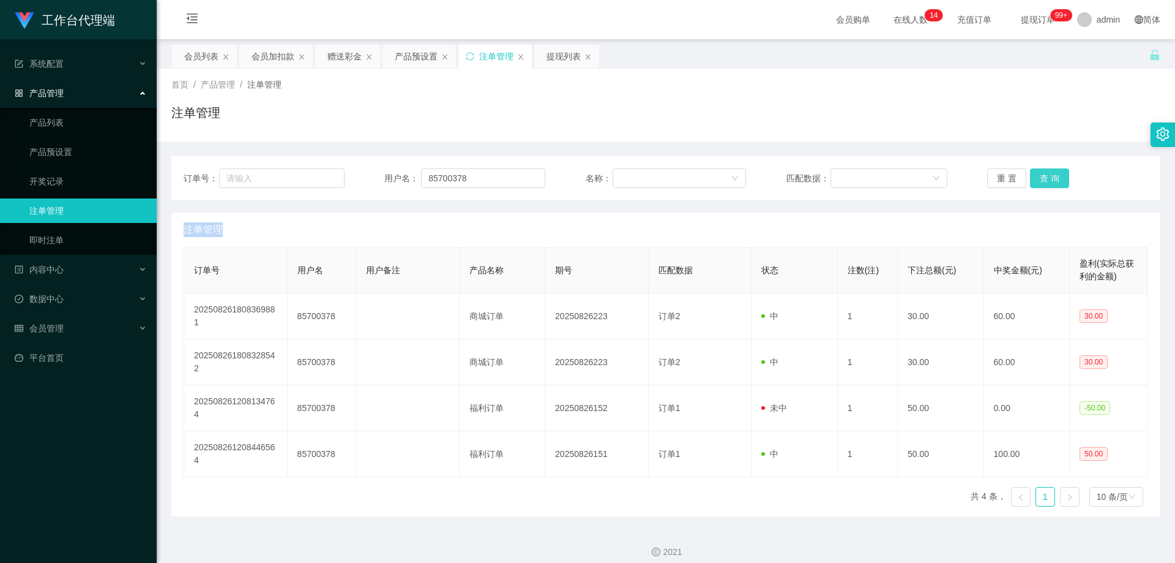
click at [1049, 177] on button "查 询" at bounding box center [1049, 178] width 39 height 20
click at [1042, 181] on button "查 询" at bounding box center [1049, 178] width 39 height 20
click at [1043, 179] on button "查 询" at bounding box center [1049, 178] width 39 height 20
click at [1043, 179] on div "重 置 查 询" at bounding box center [1067, 178] width 161 height 20
click at [1043, 179] on button "查 询" at bounding box center [1049, 178] width 39 height 20
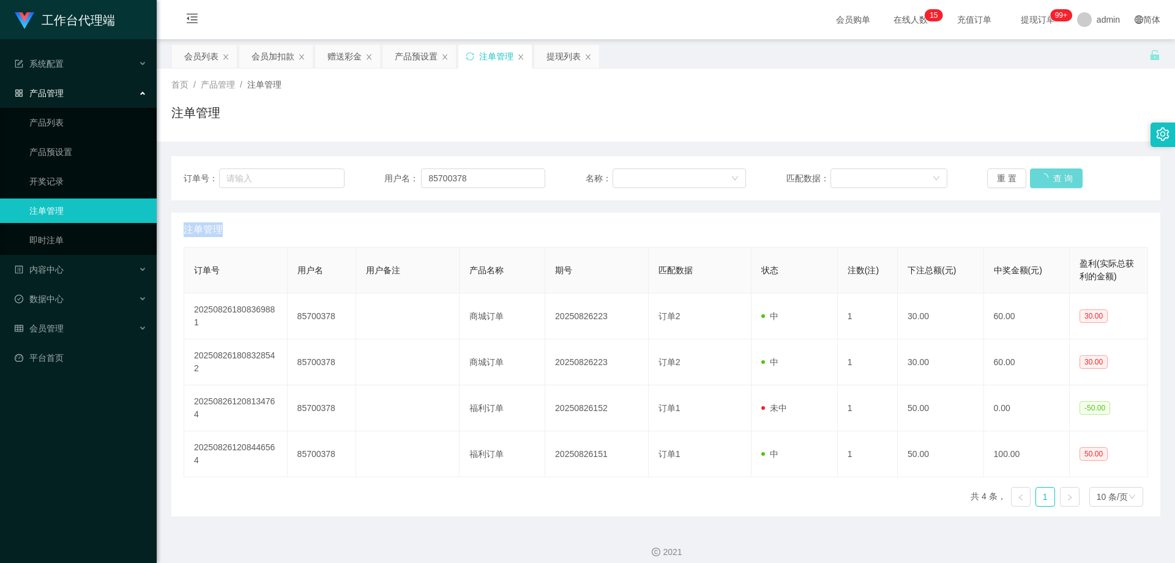
click at [1043, 179] on div "重 置 查 询" at bounding box center [1067, 178] width 161 height 20
click at [1043, 179] on button "查 询" at bounding box center [1049, 178] width 39 height 20
click at [1043, 179] on div "重 置 查 询" at bounding box center [1067, 178] width 161 height 20
click at [1043, 179] on button "查 询" at bounding box center [1049, 178] width 39 height 20
click at [1040, 181] on button "查 询" at bounding box center [1049, 178] width 39 height 20
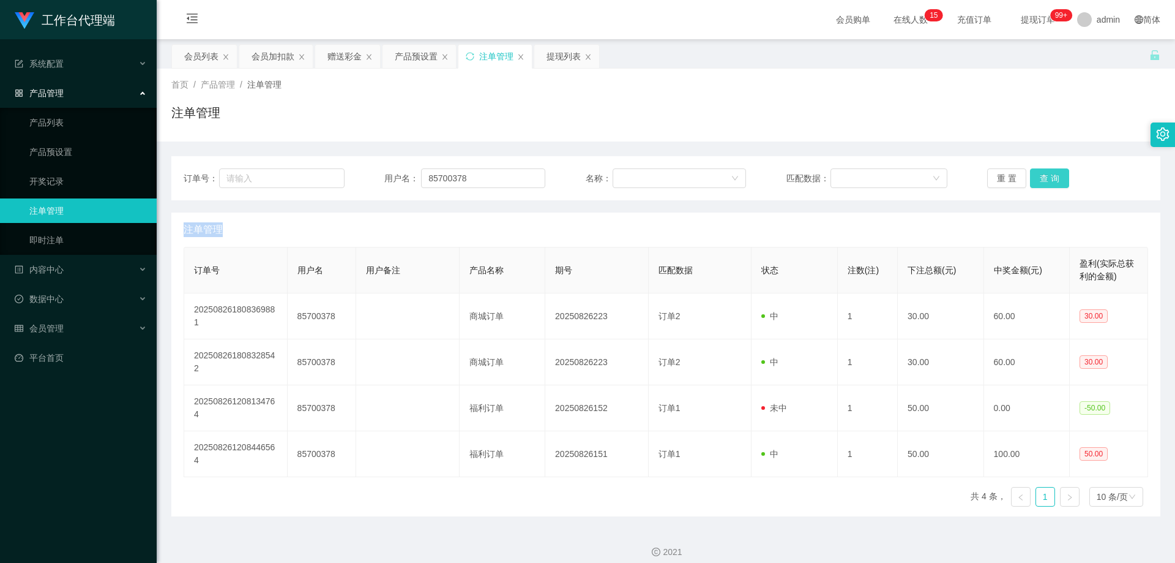
click at [1040, 181] on div "重 置 查 询" at bounding box center [1067, 178] width 161 height 20
click at [1040, 181] on button "查 询" at bounding box center [1049, 178] width 39 height 20
click at [1040, 181] on div "重 置 查 询" at bounding box center [1067, 178] width 161 height 20
click at [1040, 181] on button "查 询" at bounding box center [1056, 178] width 53 height 20
click at [1040, 181] on div "重 置 查 询" at bounding box center [1067, 178] width 161 height 20
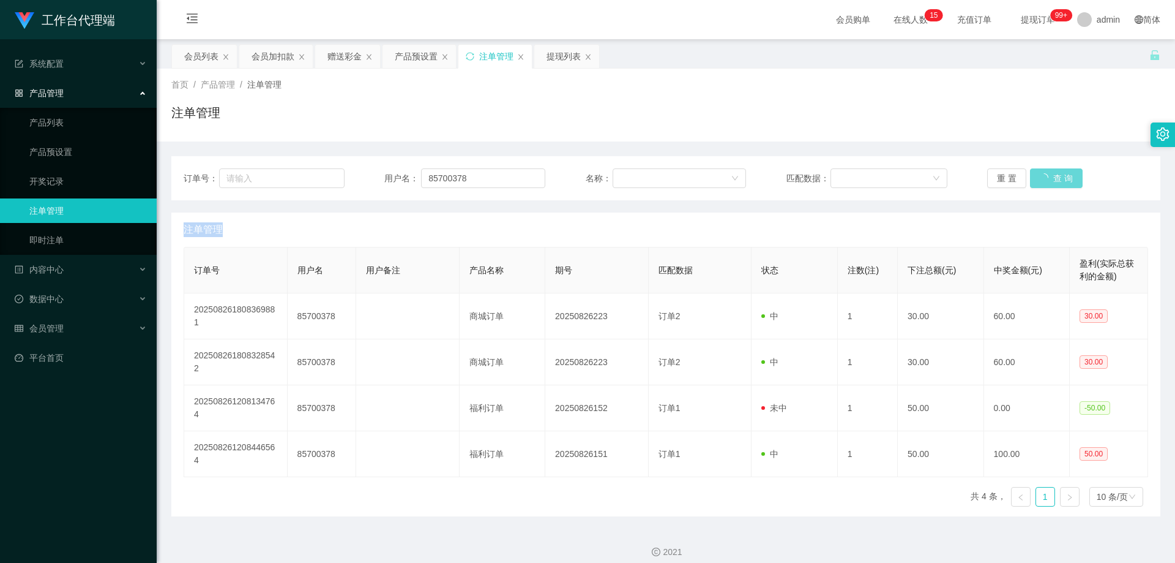
click at [1040, 181] on div "重 置 查 询" at bounding box center [1067, 178] width 161 height 20
click at [1048, 178] on button "查 询" at bounding box center [1049, 178] width 39 height 20
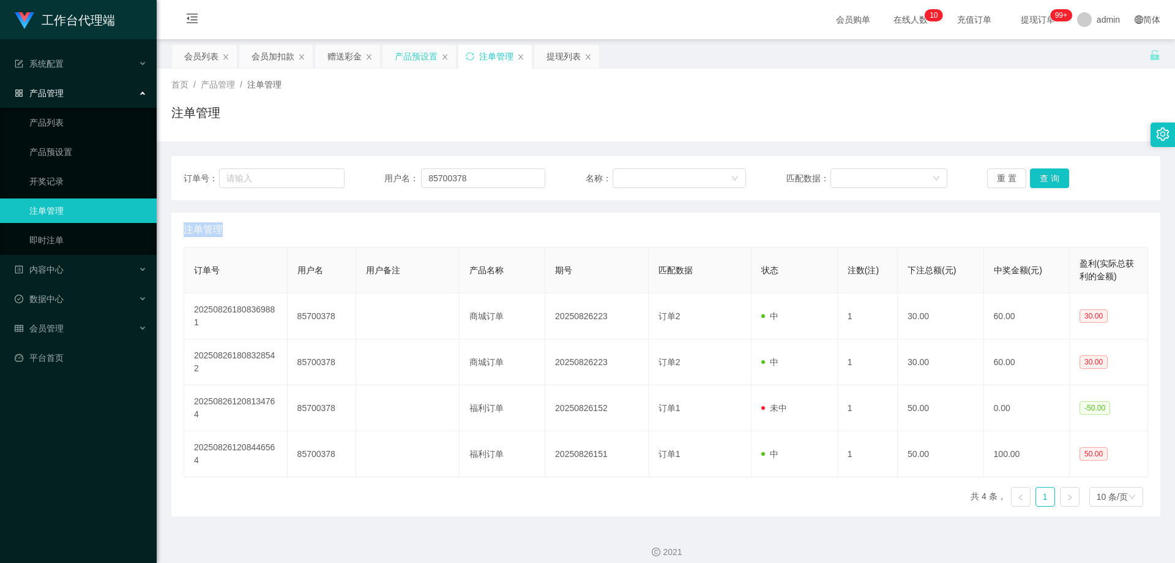
click at [409, 61] on div "产品预设置" at bounding box center [416, 56] width 43 height 23
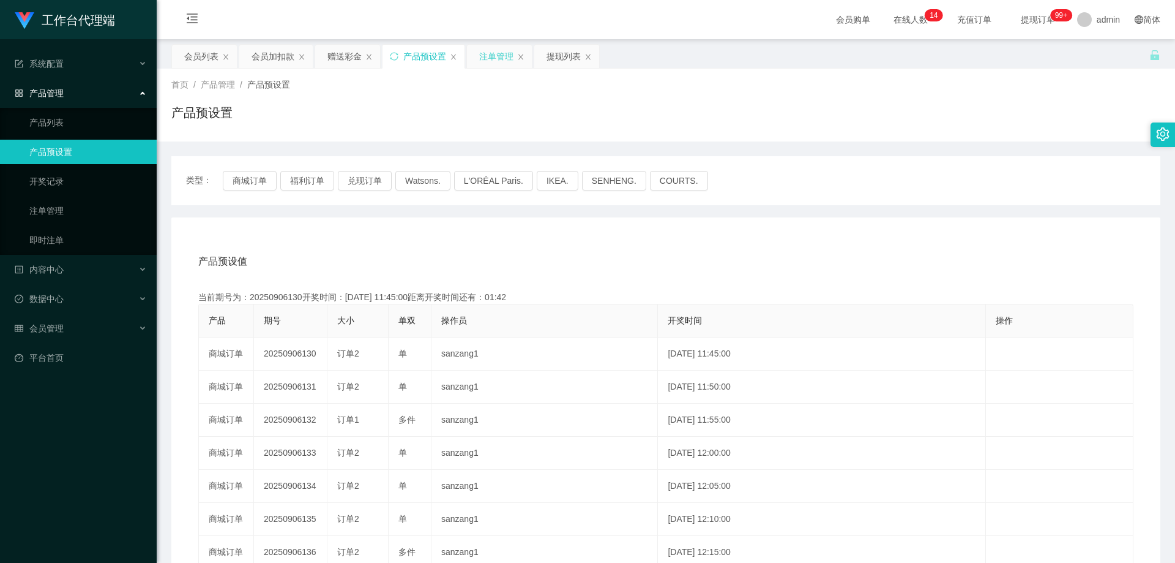
click at [492, 53] on div "注单管理" at bounding box center [496, 56] width 34 height 23
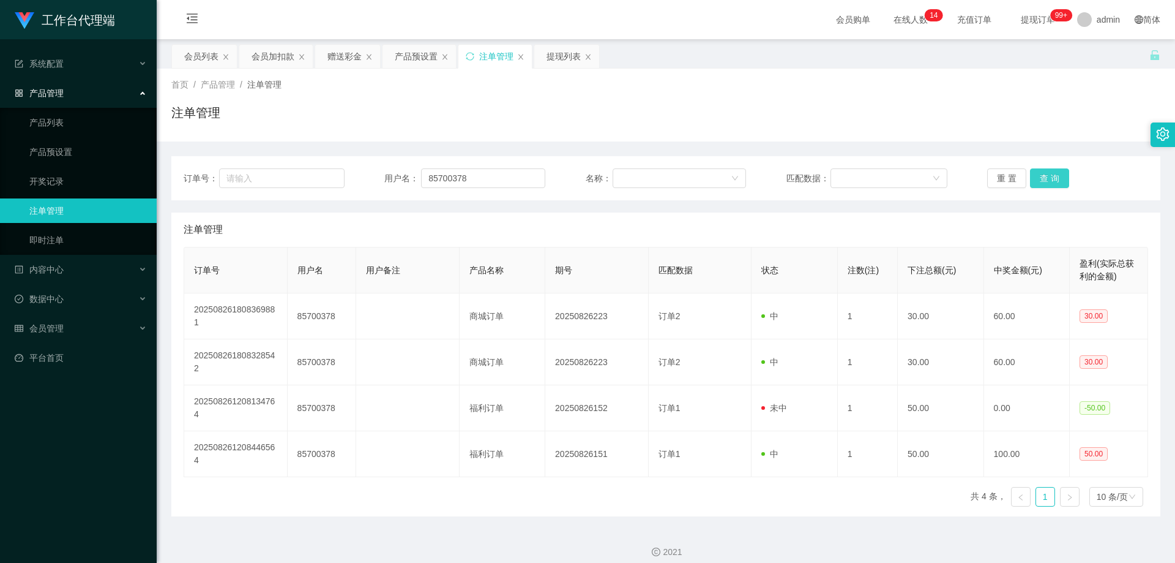
click at [1047, 178] on button "查 询" at bounding box center [1049, 178] width 39 height 20
click at [1047, 178] on div "重 置 查 询" at bounding box center [1067, 178] width 161 height 20
click at [1047, 178] on button "查 询" at bounding box center [1049, 178] width 39 height 20
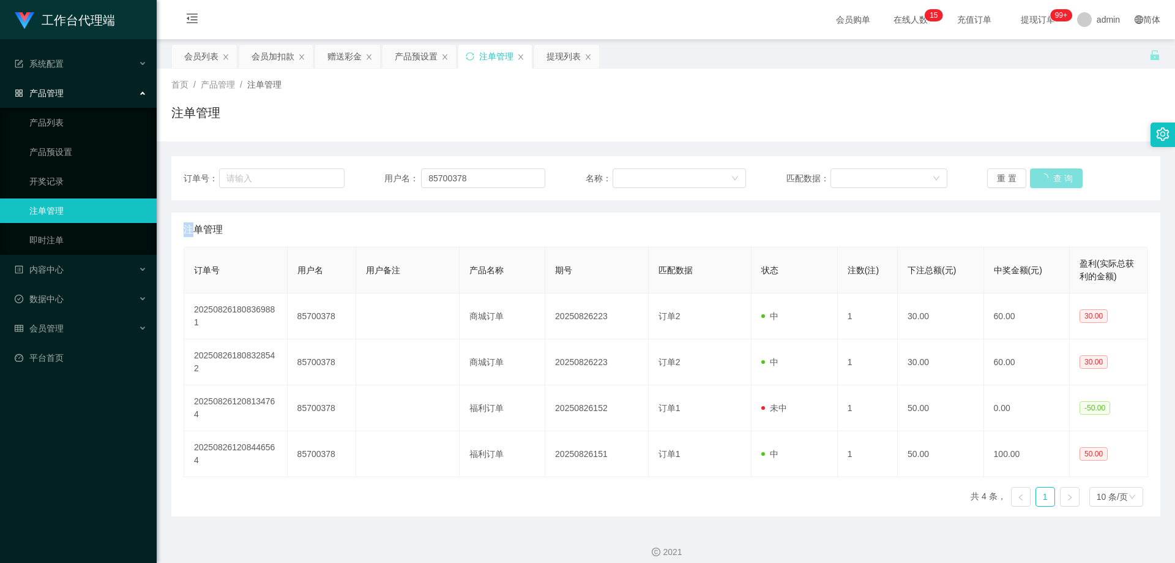
click at [1047, 178] on button "查 询" at bounding box center [1056, 178] width 53 height 20
click at [1047, 178] on div "重 置 查 询" at bounding box center [1067, 178] width 161 height 20
click at [1047, 178] on button "查 询" at bounding box center [1049, 178] width 39 height 20
click at [1047, 178] on div "重 置 查 询" at bounding box center [1067, 178] width 161 height 20
click at [1047, 178] on button "查 询" at bounding box center [1049, 178] width 39 height 20
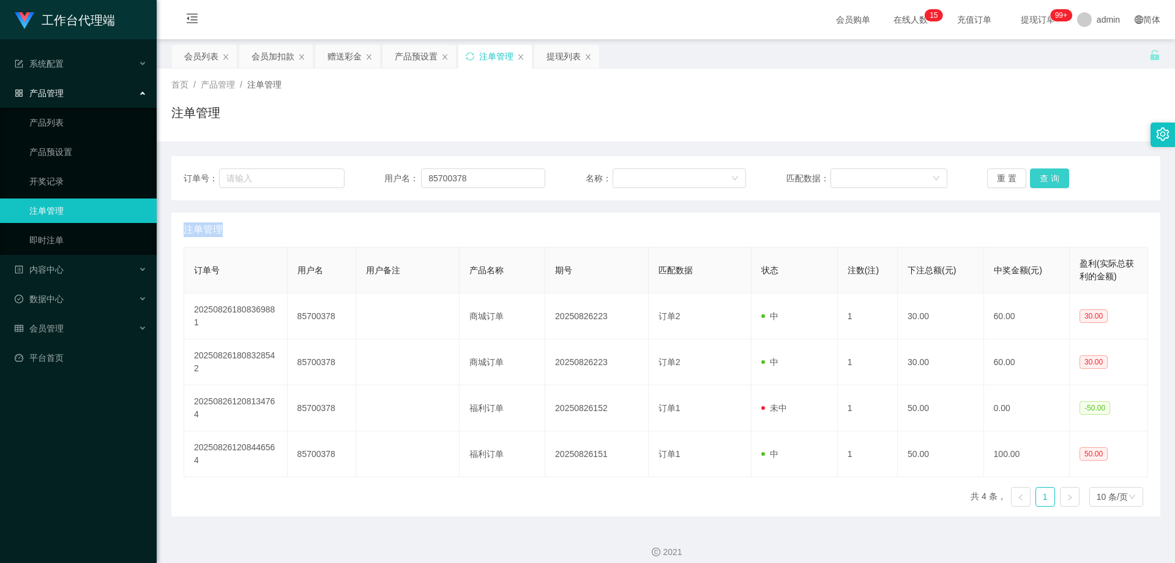
click at [1047, 178] on div "重 置 查 询" at bounding box center [1067, 178] width 161 height 20
click at [1047, 178] on button "查 询" at bounding box center [1049, 178] width 39 height 20
click at [1047, 178] on div "重 置 查 询" at bounding box center [1067, 178] width 161 height 20
click at [1047, 178] on button "查 询" at bounding box center [1049, 178] width 39 height 20
click at [1047, 178] on div "重 置 查 询" at bounding box center [1067, 178] width 161 height 20
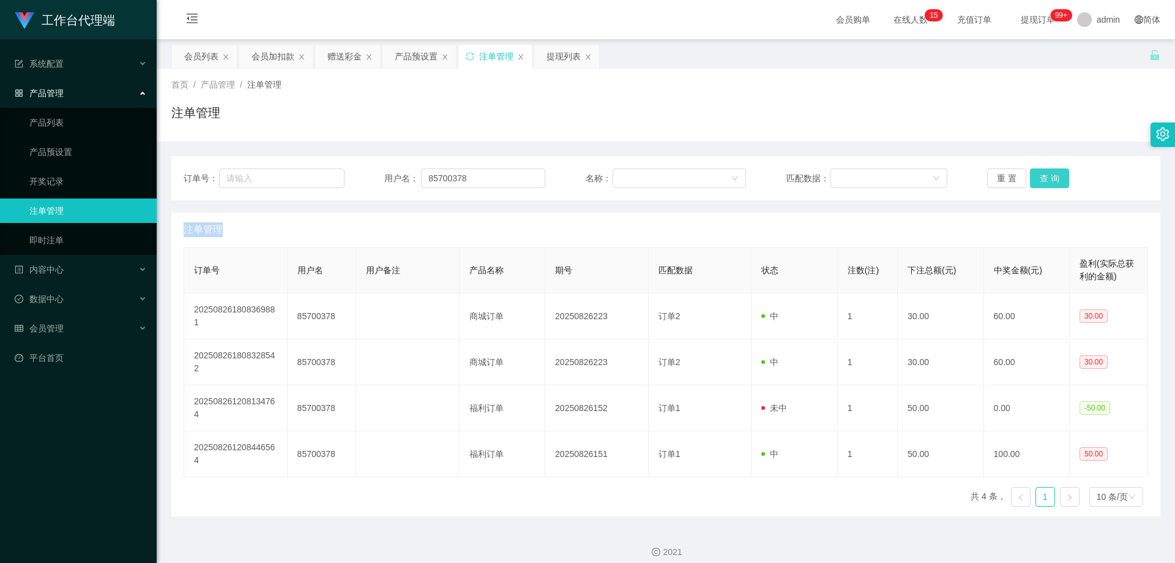
click at [1047, 178] on button "查 询" at bounding box center [1049, 178] width 39 height 20
click at [1047, 178] on div "重 置 查 询" at bounding box center [1067, 178] width 161 height 20
click at [1047, 178] on button "查 询" at bounding box center [1049, 178] width 39 height 20
click at [1047, 178] on div "重 置 查 询" at bounding box center [1067, 178] width 161 height 20
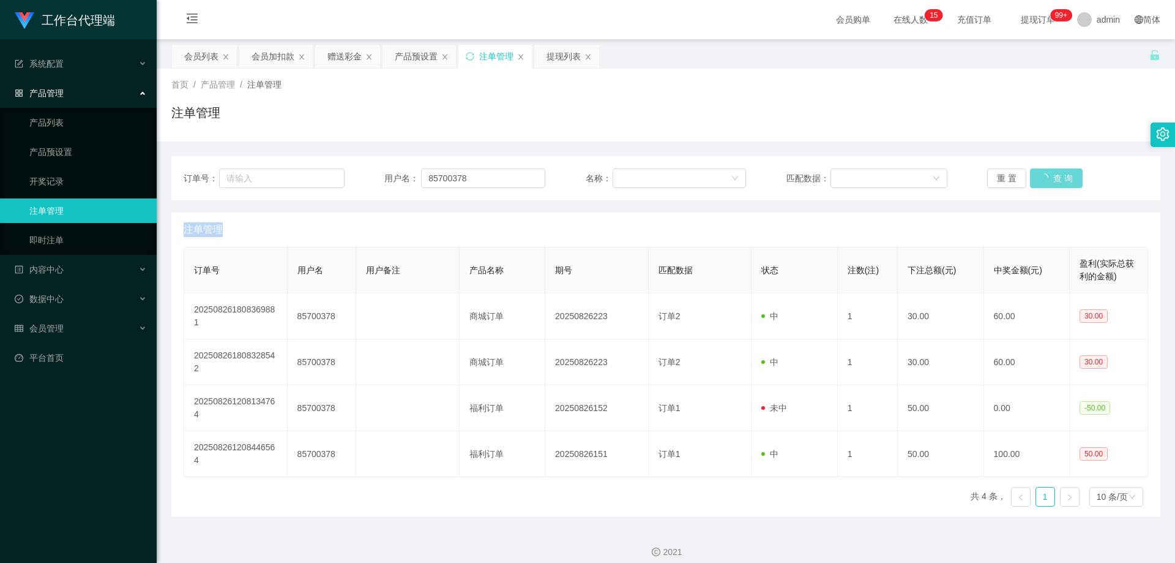
click at [1047, 178] on div "重 置 查 询" at bounding box center [1067, 178] width 161 height 20
click at [1123, 179] on div "重 置 查 询" at bounding box center [1067, 178] width 161 height 20
click at [1049, 178] on button "查 询" at bounding box center [1049, 178] width 39 height 20
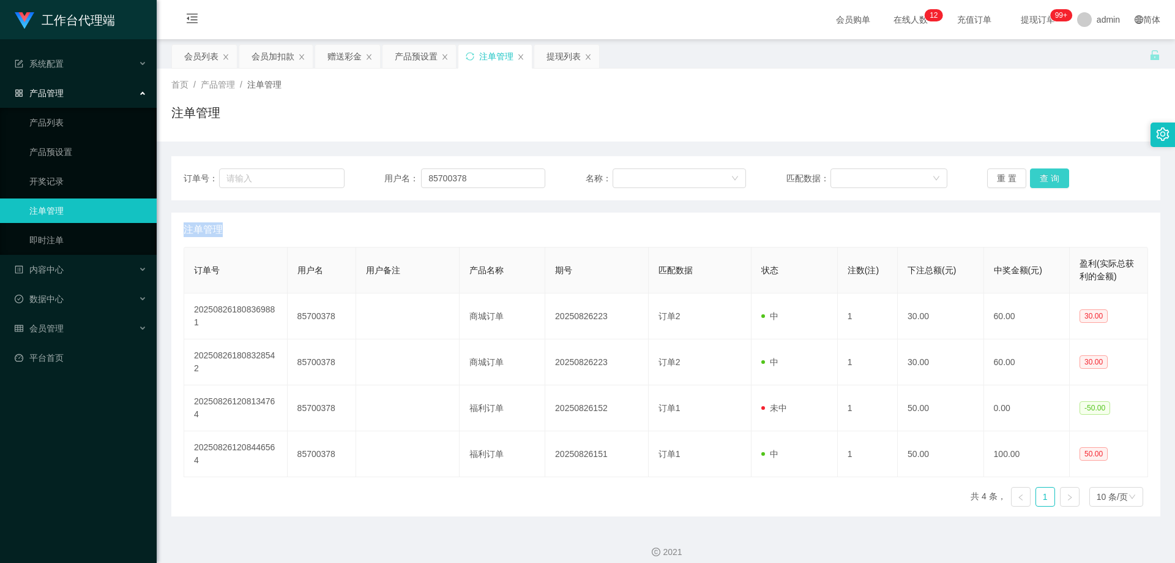
click at [1049, 178] on div "重 置 查 询" at bounding box center [1067, 178] width 161 height 20
click at [1112, 177] on div "重 置 查 询" at bounding box center [1067, 178] width 161 height 20
click at [1067, 179] on div "重 置 查 询" at bounding box center [1067, 178] width 161 height 20
click at [1050, 178] on button "查 询" at bounding box center [1049, 178] width 39 height 20
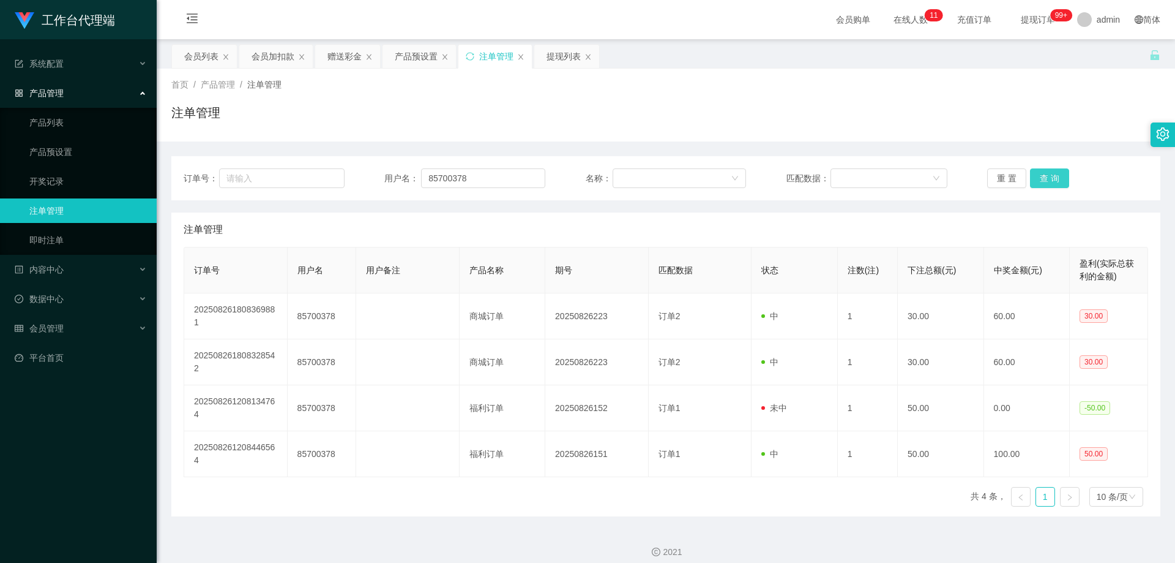
click at [1051, 179] on button "查 询" at bounding box center [1049, 178] width 39 height 20
click at [1053, 179] on button "查 询" at bounding box center [1049, 178] width 39 height 20
click at [1053, 178] on button "查 询" at bounding box center [1049, 178] width 39 height 20
drag, startPoint x: 1055, startPoint y: 174, endPoint x: 1056, endPoint y: 163, distance: 10.5
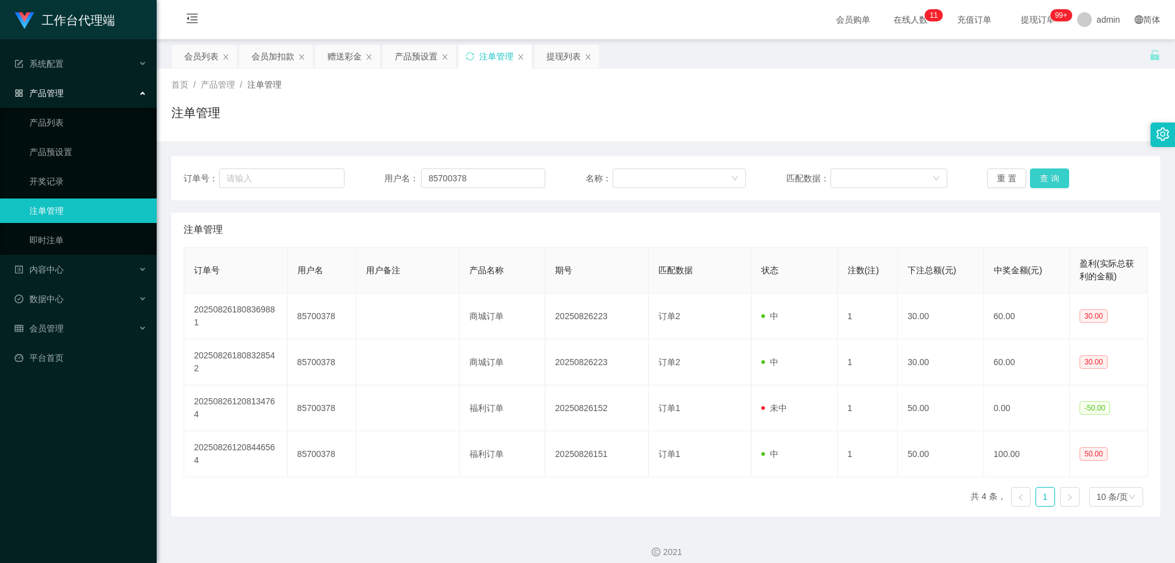
click at [1055, 173] on button "查 询" at bounding box center [1049, 178] width 39 height 20
click at [1030, 179] on button "查 询" at bounding box center [1049, 178] width 39 height 20
click at [1053, 184] on button "查 询" at bounding box center [1049, 178] width 39 height 20
click at [1052, 170] on button "查 询" at bounding box center [1049, 178] width 39 height 20
click at [1042, 171] on button "查 询" at bounding box center [1049, 178] width 39 height 20
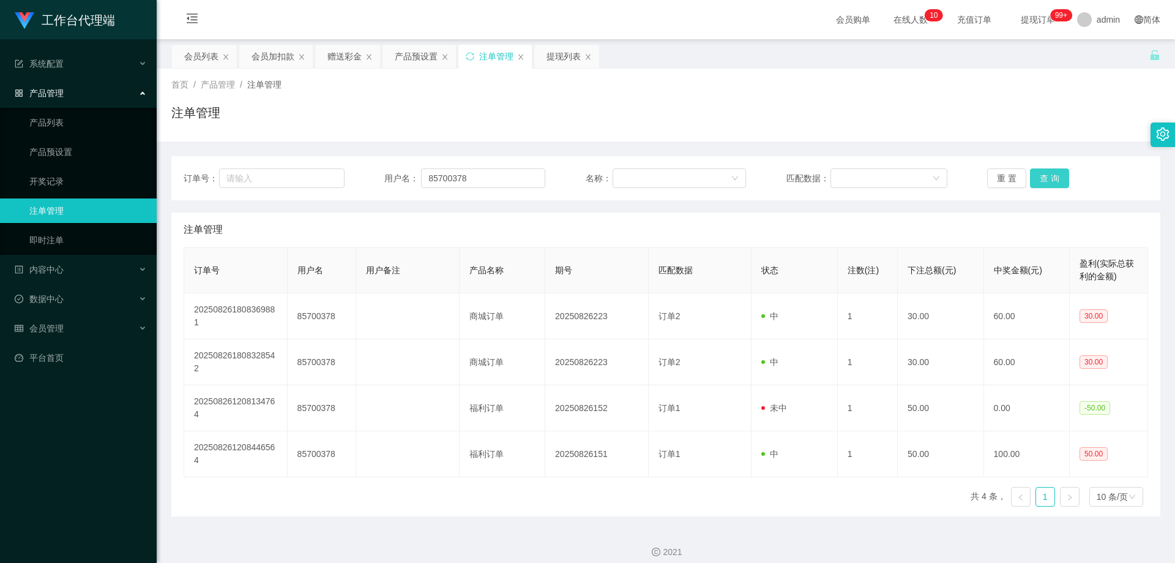
click at [1042, 173] on button "查 询" at bounding box center [1049, 178] width 39 height 20
click at [1042, 173] on button "查 询" at bounding box center [1056, 178] width 53 height 20
click at [1042, 174] on button "查 询" at bounding box center [1049, 178] width 39 height 20
click at [1042, 174] on button "查 询" at bounding box center [1056, 178] width 53 height 20
click at [1042, 174] on button "查 询" at bounding box center [1049, 178] width 39 height 20
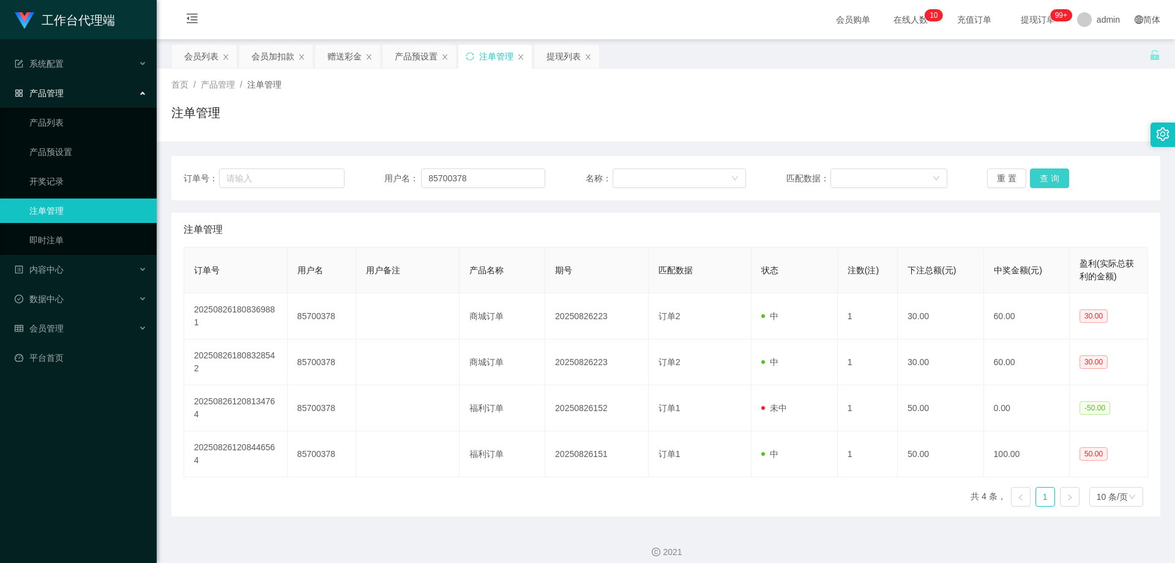
click at [1043, 174] on button "查 询" at bounding box center [1049, 178] width 39 height 20
click at [1043, 174] on button "查 询" at bounding box center [1056, 178] width 53 height 20
click at [1036, 181] on button "查 询" at bounding box center [1049, 178] width 39 height 20
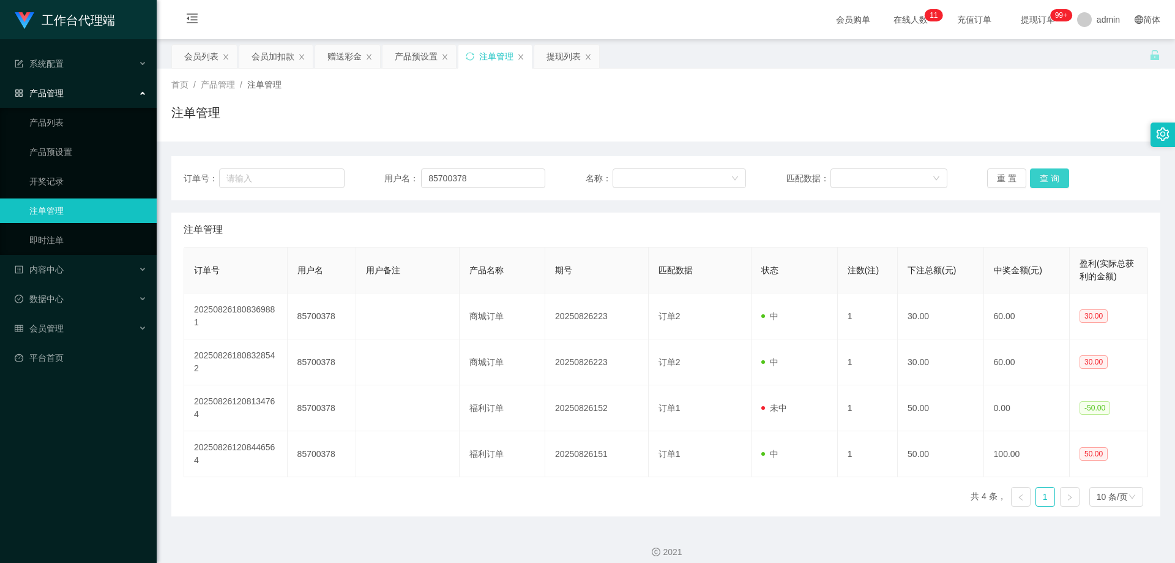
click at [1036, 181] on button "查 询" at bounding box center [1049, 178] width 39 height 20
click at [1036, 181] on div "重 置 查 询" at bounding box center [1067, 178] width 161 height 20
click at [1036, 181] on button "查 询" at bounding box center [1049, 178] width 39 height 20
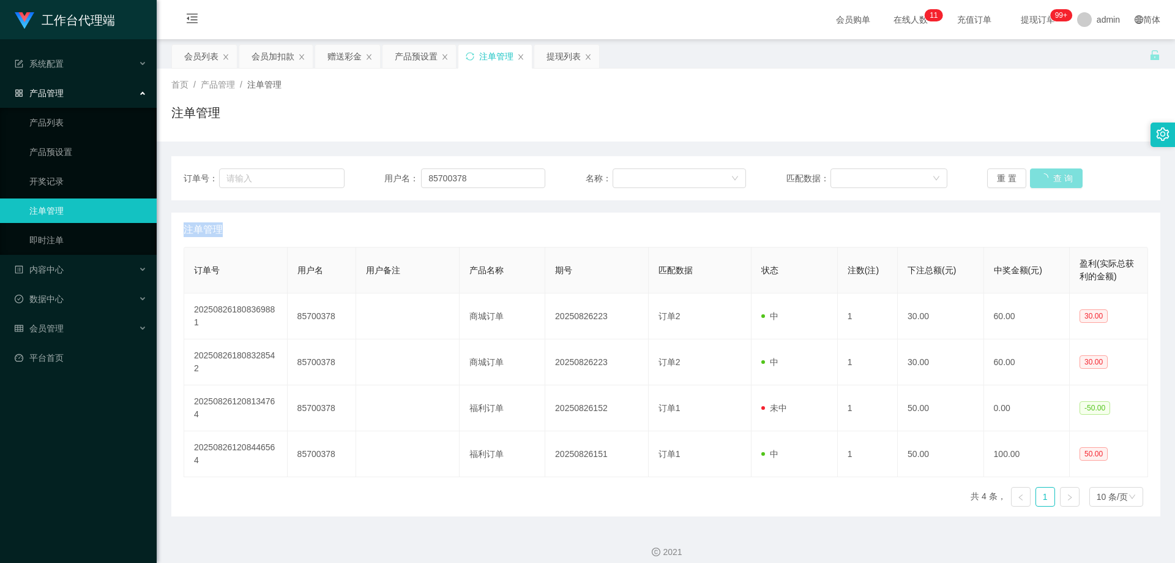
click at [1036, 181] on button "查 询" at bounding box center [1056, 178] width 53 height 20
click at [1036, 181] on button "查 询" at bounding box center [1049, 178] width 39 height 20
click at [1036, 181] on div "重 置 查 询" at bounding box center [1067, 178] width 161 height 20
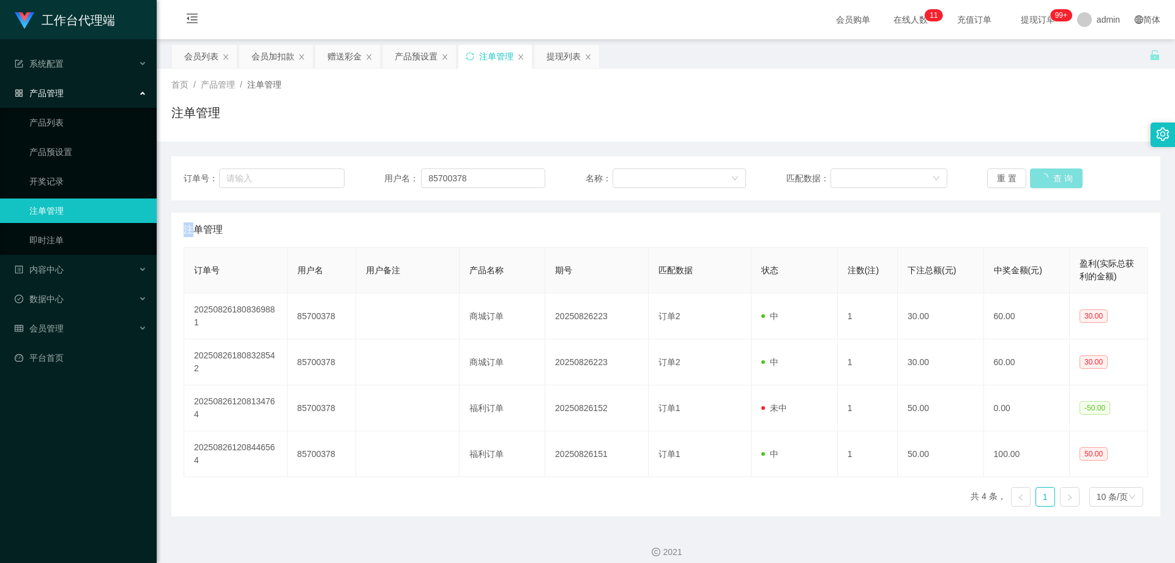
click at [1036, 181] on div "重 置 查 询" at bounding box center [1067, 178] width 161 height 20
click at [1037, 181] on button "查 询" at bounding box center [1049, 178] width 39 height 20
drag, startPoint x: 1113, startPoint y: 179, endPoint x: 1057, endPoint y: 175, distance: 56.5
click at [1107, 179] on div "重 置 查 询" at bounding box center [1067, 178] width 161 height 20
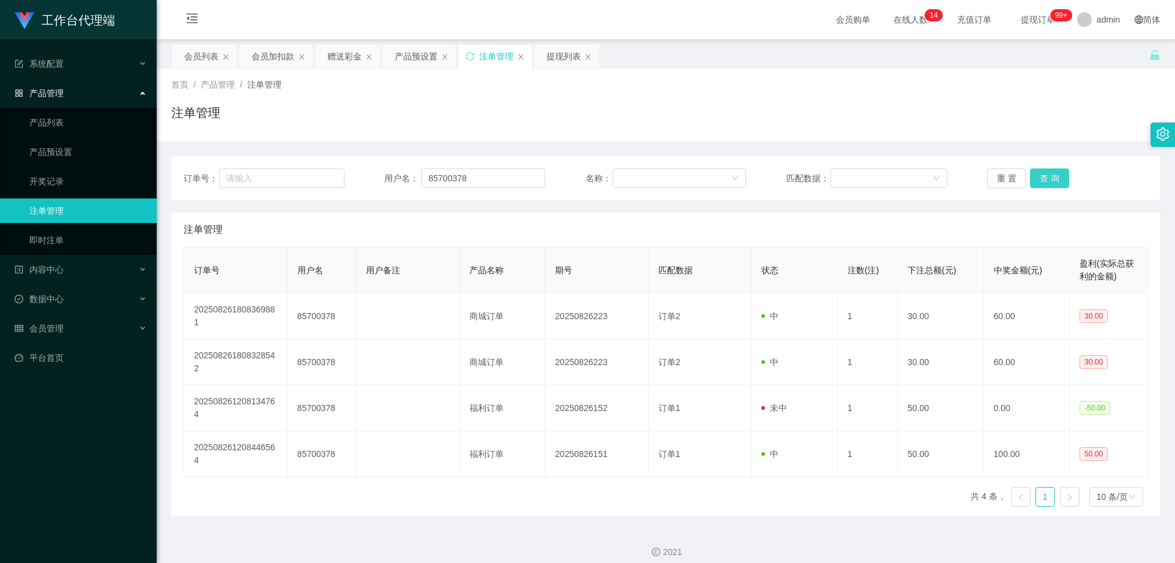
click at [1056, 175] on button "查 询" at bounding box center [1049, 178] width 39 height 20
click at [1048, 176] on button "查 询" at bounding box center [1049, 178] width 39 height 20
click at [1048, 176] on button "查 询" at bounding box center [1056, 178] width 53 height 20
drag, startPoint x: 469, startPoint y: 178, endPoint x: 409, endPoint y: 173, distance: 60.2
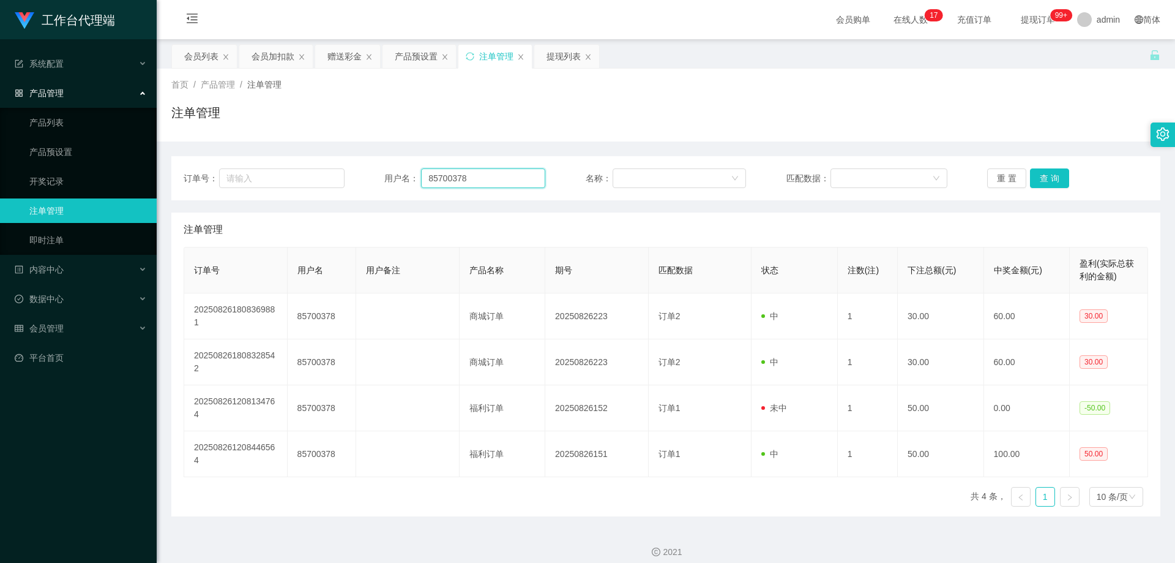
click at [409, 173] on div "用户名： 85700378" at bounding box center [464, 178] width 161 height 20
click at [1047, 173] on button "查 询" at bounding box center [1049, 178] width 39 height 20
click at [1047, 173] on div "重 置 查 询" at bounding box center [1067, 178] width 161 height 20
click at [1047, 173] on button "查 询" at bounding box center [1049, 178] width 39 height 20
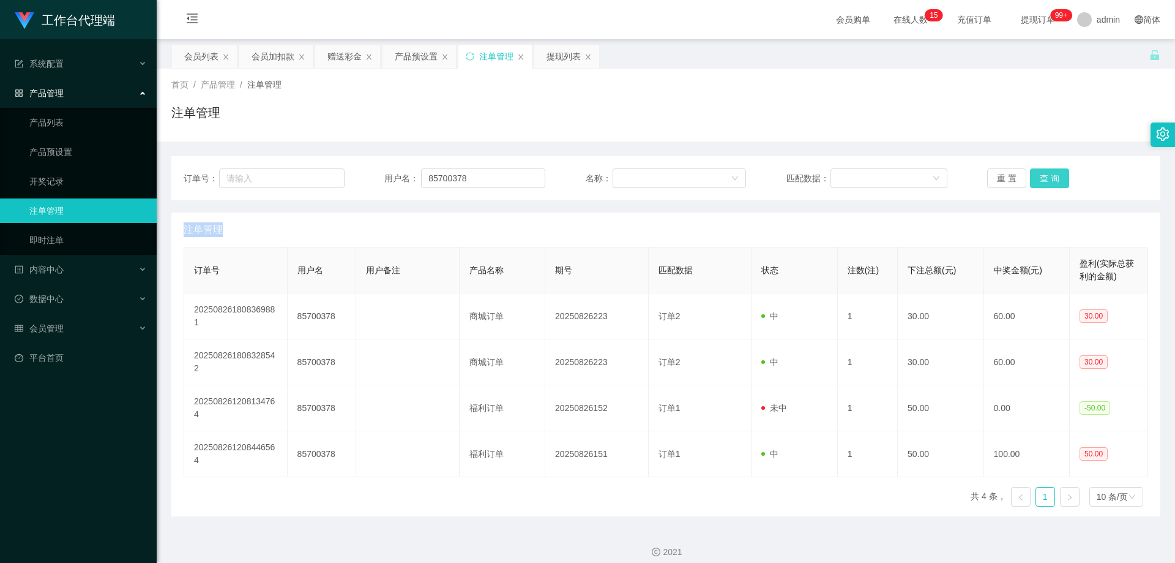
click at [1045, 173] on div "重 置 查 询" at bounding box center [1067, 178] width 161 height 20
click at [1053, 174] on button "查 询" at bounding box center [1049, 178] width 39 height 20
click at [1053, 174] on div "重 置 查 询" at bounding box center [1067, 178] width 161 height 20
click at [1053, 174] on button "查 询" at bounding box center [1049, 178] width 39 height 20
click at [1053, 174] on div "重 置 查 询" at bounding box center [1067, 178] width 161 height 20
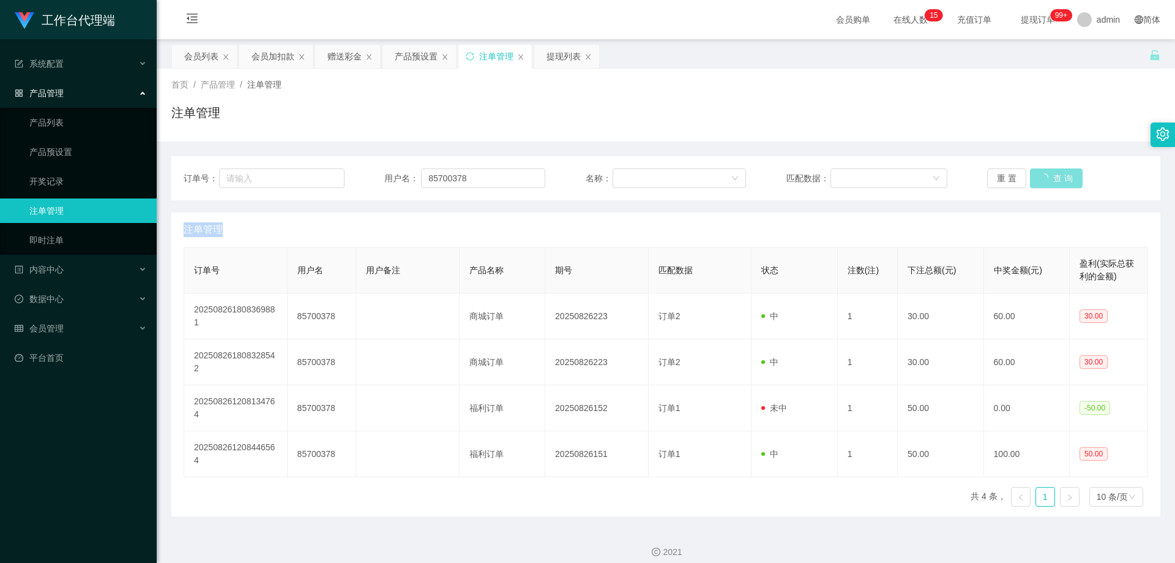
click at [1053, 174] on button "查 询" at bounding box center [1056, 178] width 53 height 20
click at [1053, 174] on div "重 置 查 询" at bounding box center [1067, 178] width 161 height 20
click at [1045, 132] on div "首页 / 产品管理 / 注单管理 / 注单管理" at bounding box center [666, 105] width 1019 height 73
click at [1047, 178] on button "查 询" at bounding box center [1049, 178] width 39 height 20
click at [1047, 178] on div "重 置 查 询" at bounding box center [1067, 178] width 161 height 20
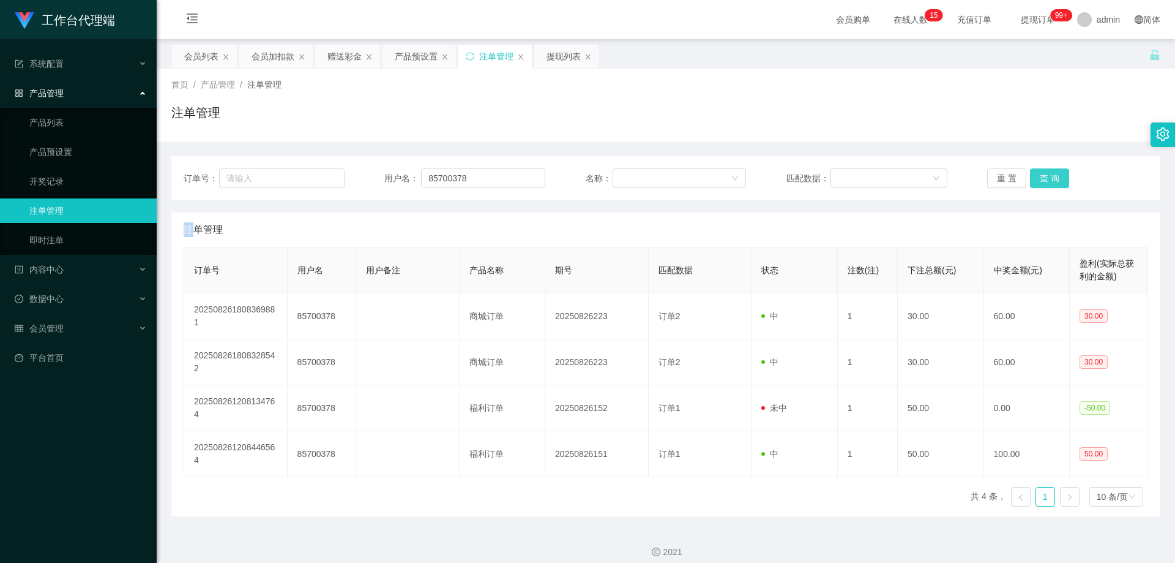
click at [1047, 178] on button "查 询" at bounding box center [1049, 178] width 39 height 20
click at [1047, 178] on div "重 置 查 询" at bounding box center [1067, 178] width 161 height 20
click at [1047, 178] on button "查 询" at bounding box center [1049, 178] width 39 height 20
click at [1047, 178] on div "重 置 查 询" at bounding box center [1067, 178] width 161 height 20
click at [1047, 178] on button "查 询" at bounding box center [1056, 178] width 53 height 20
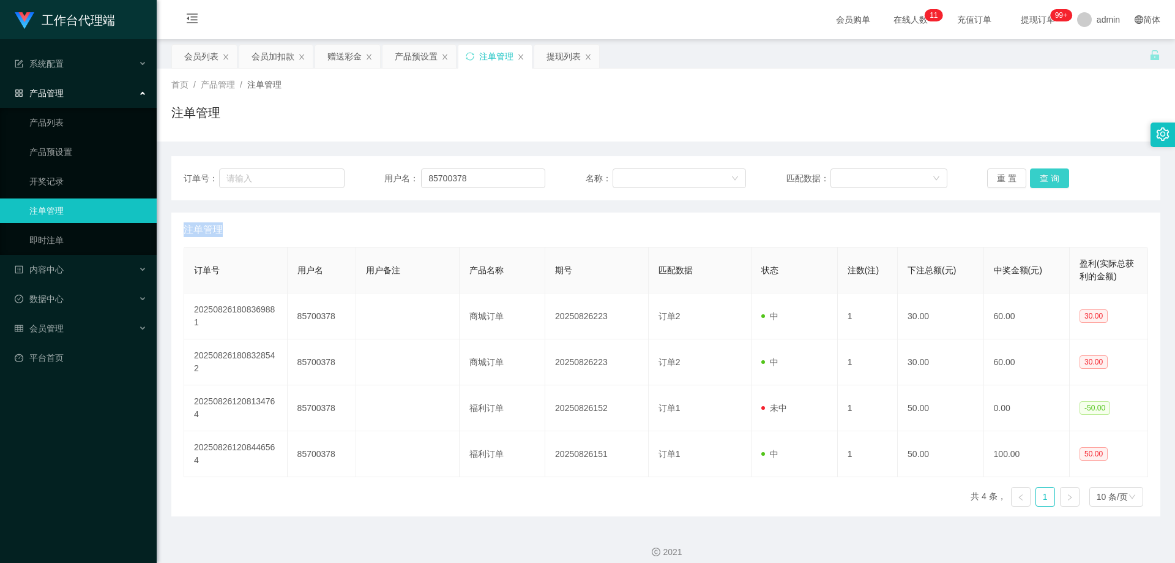
click at [1042, 176] on button "查 询" at bounding box center [1049, 178] width 39 height 20
click at [1042, 176] on div "重 置 查 询" at bounding box center [1067, 178] width 161 height 20
click at [1042, 176] on button "查 询" at bounding box center [1049, 178] width 39 height 20
click at [1042, 176] on div "重 置 查 询" at bounding box center [1067, 178] width 161 height 20
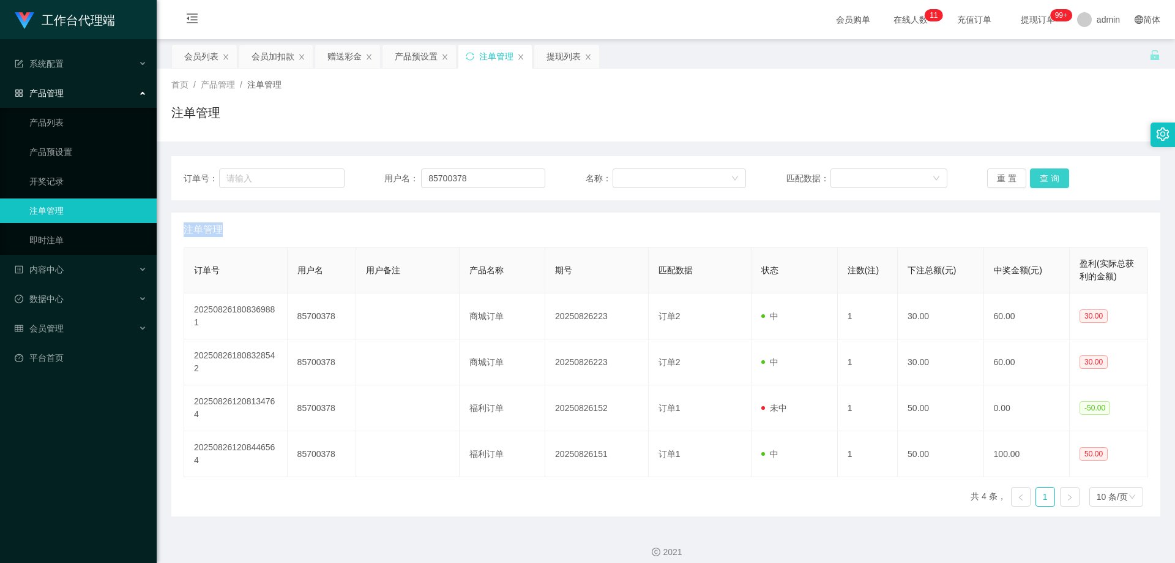
click at [1048, 176] on button "查 询" at bounding box center [1049, 178] width 39 height 20
click at [1048, 176] on div "重 置 查 询" at bounding box center [1067, 178] width 161 height 20
click at [1050, 175] on button "查 询" at bounding box center [1049, 178] width 39 height 20
click at [1035, 178] on button "查 询" at bounding box center [1049, 178] width 39 height 20
click at [1052, 181] on button "查 询" at bounding box center [1049, 178] width 39 height 20
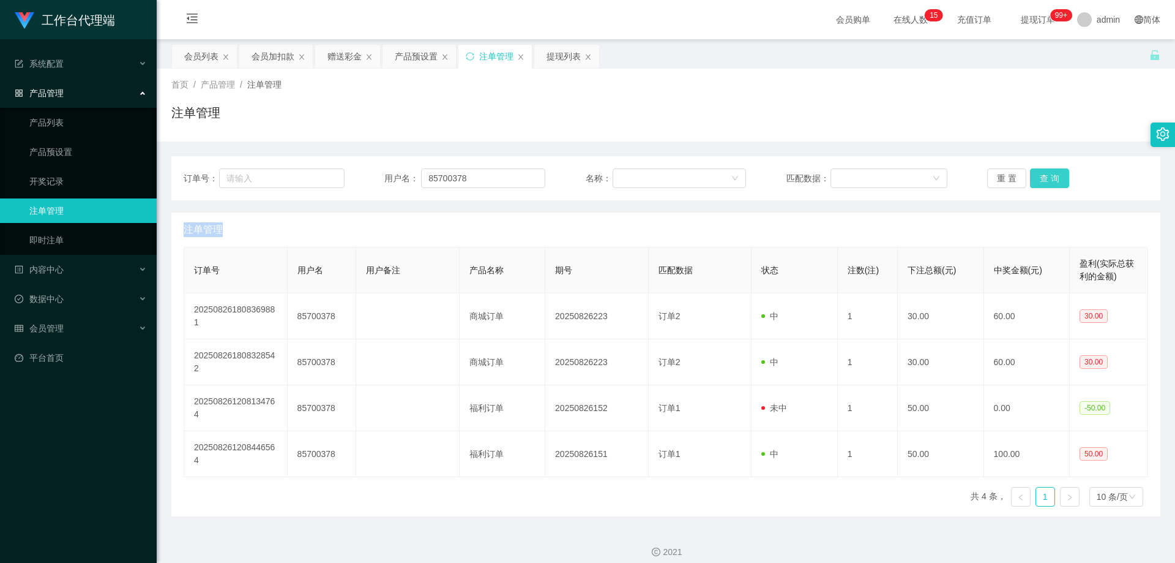
click at [1044, 177] on button "查 询" at bounding box center [1049, 178] width 39 height 20
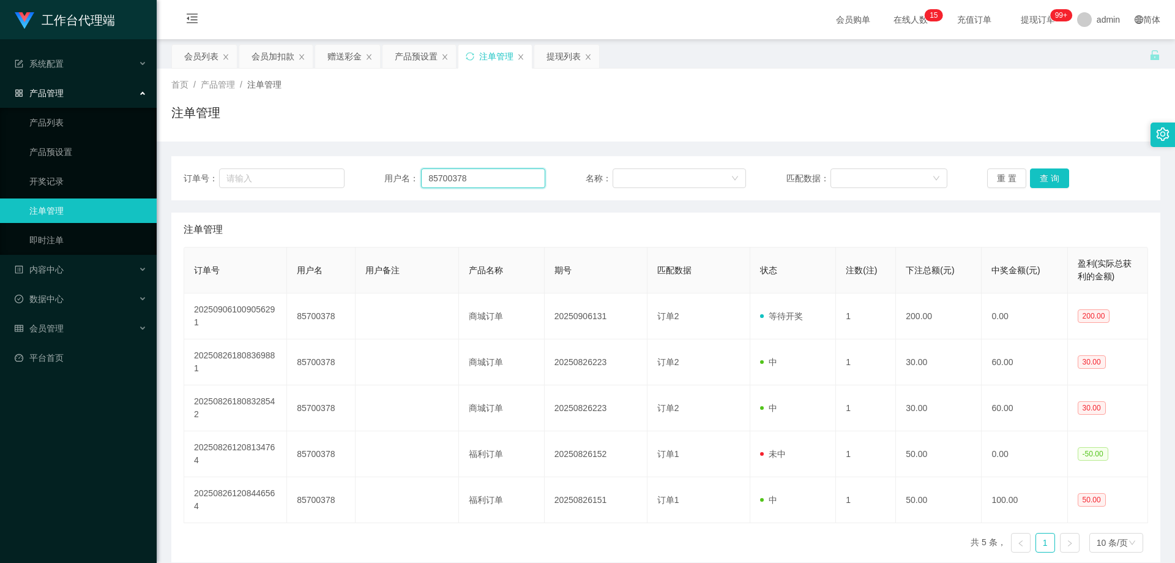
drag, startPoint x: 474, startPoint y: 175, endPoint x: 424, endPoint y: 174, distance: 50.8
click at [424, 174] on input "85700378" at bounding box center [483, 178] width 124 height 20
drag, startPoint x: 199, startPoint y: 50, endPoint x: 215, endPoint y: 61, distance: 19.9
click at [198, 50] on div "会员列表" at bounding box center [201, 56] width 34 height 23
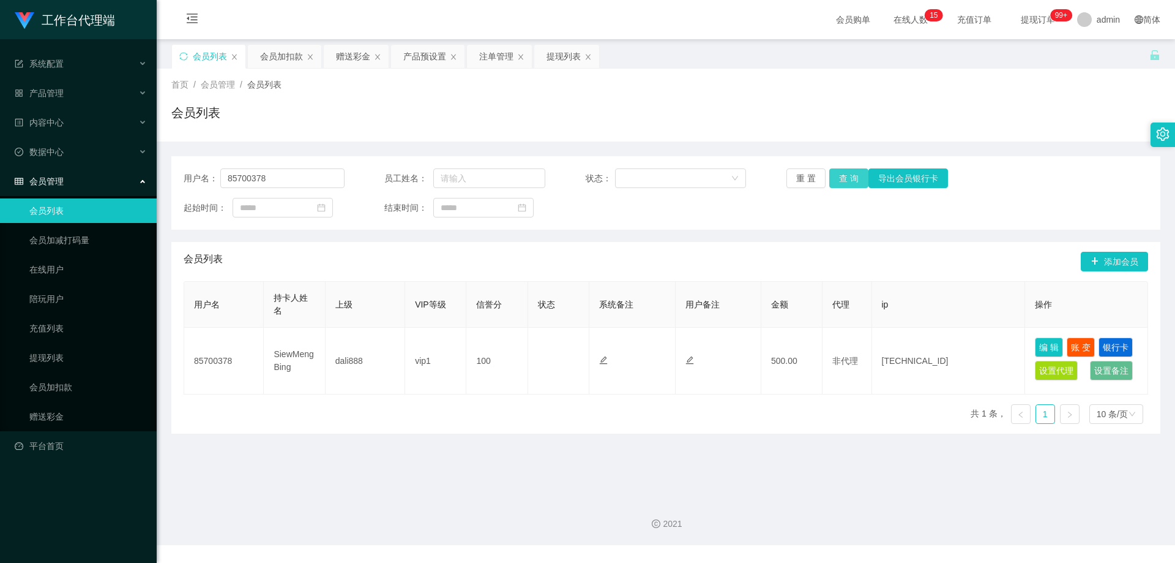
click at [843, 178] on button "查 询" at bounding box center [848, 178] width 39 height 20
click at [850, 182] on button "查 询" at bounding box center [848, 178] width 39 height 20
drag, startPoint x: 279, startPoint y: 176, endPoint x: 215, endPoint y: 175, distance: 64.3
click at [215, 175] on div "用户名： 85700378" at bounding box center [264, 178] width 161 height 20
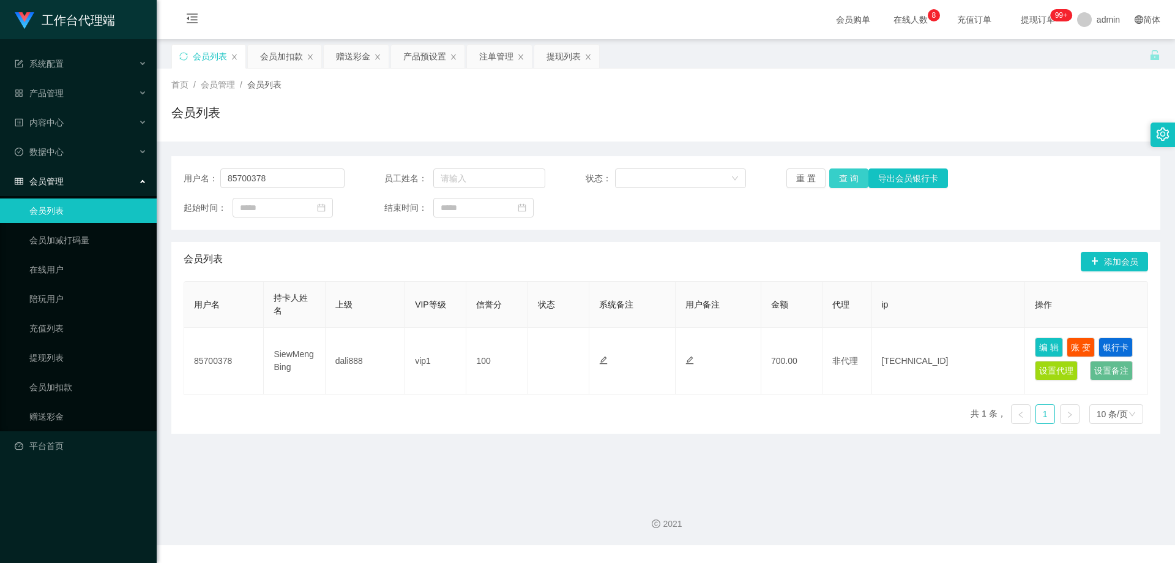
click at [855, 175] on button "查 询" at bounding box center [848, 178] width 39 height 20
click at [847, 186] on button "查 询" at bounding box center [848, 178] width 39 height 20
click at [846, 181] on button "查 询" at bounding box center [848, 178] width 39 height 20
click at [846, 180] on div "重 置 查 询 导出会员银行卡" at bounding box center [867, 178] width 161 height 20
click at [846, 180] on button "查 询" at bounding box center [848, 178] width 39 height 20
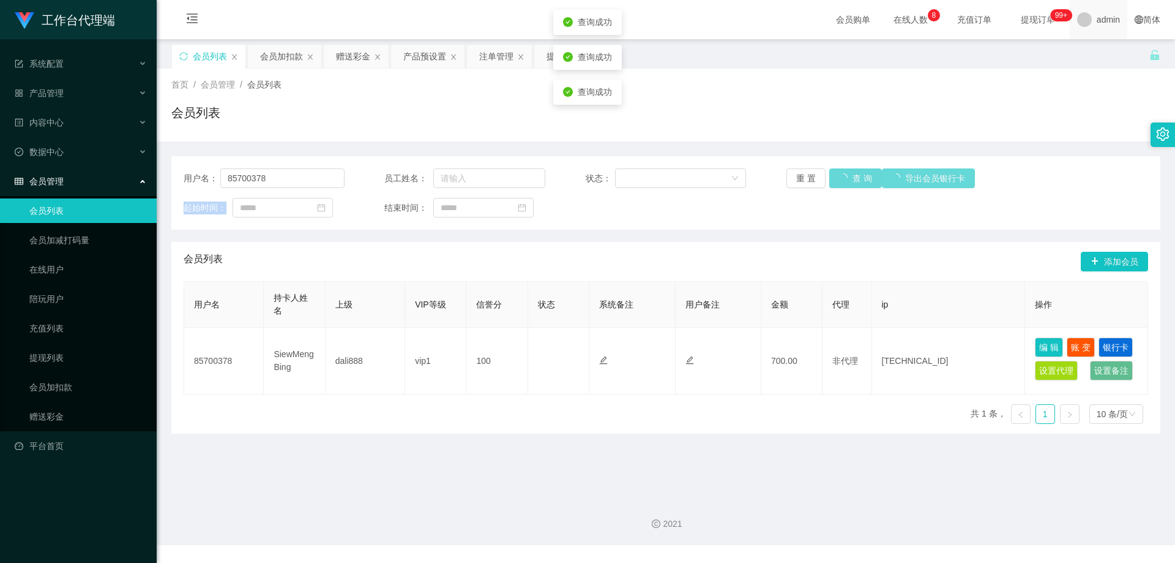
drag, startPoint x: 846, startPoint y: 180, endPoint x: 1083, endPoint y: 5, distance: 295.0
click at [847, 178] on div "重 置 查 询 导出会员银行卡" at bounding box center [867, 178] width 161 height 20
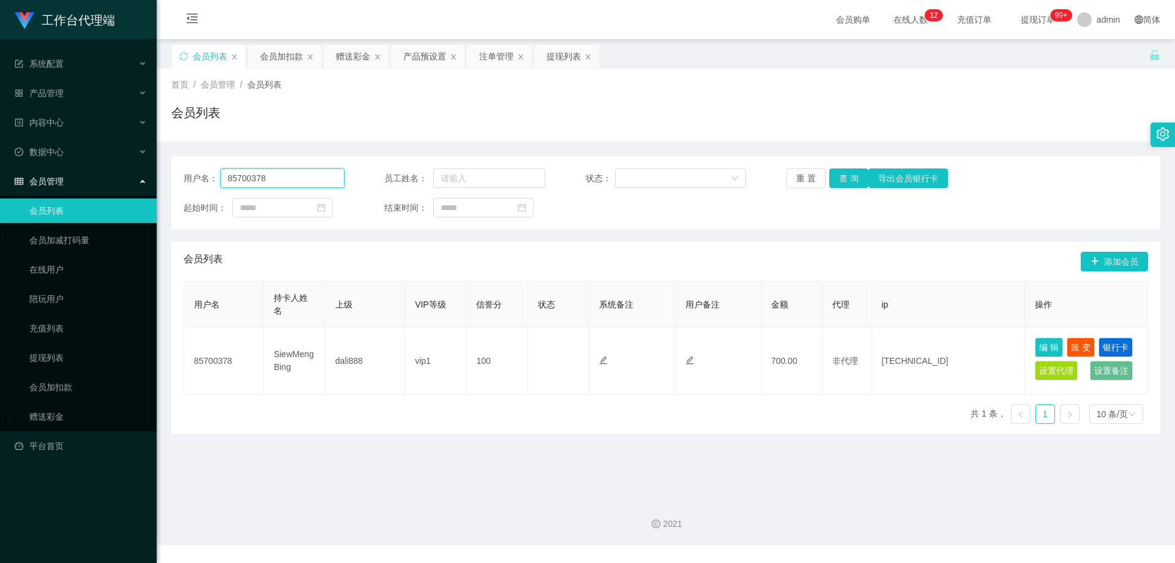
drag, startPoint x: 294, startPoint y: 175, endPoint x: 179, endPoint y: 171, distance: 115.1
click at [149, 171] on section "工作台代理端 系统配置 产品管理 产品列表 产品预设置 开奖记录 注单管理 即时注单 内容中心 数据中心 会员管理 会员列表 会员加减打码量 在线用户 陪玩用…" at bounding box center [587, 272] width 1175 height 545
click at [845, 177] on button "查 询" at bounding box center [848, 178] width 39 height 20
click at [859, 180] on button "查 询" at bounding box center [848, 178] width 39 height 20
click at [858, 179] on button "查 询" at bounding box center [848, 178] width 39 height 20
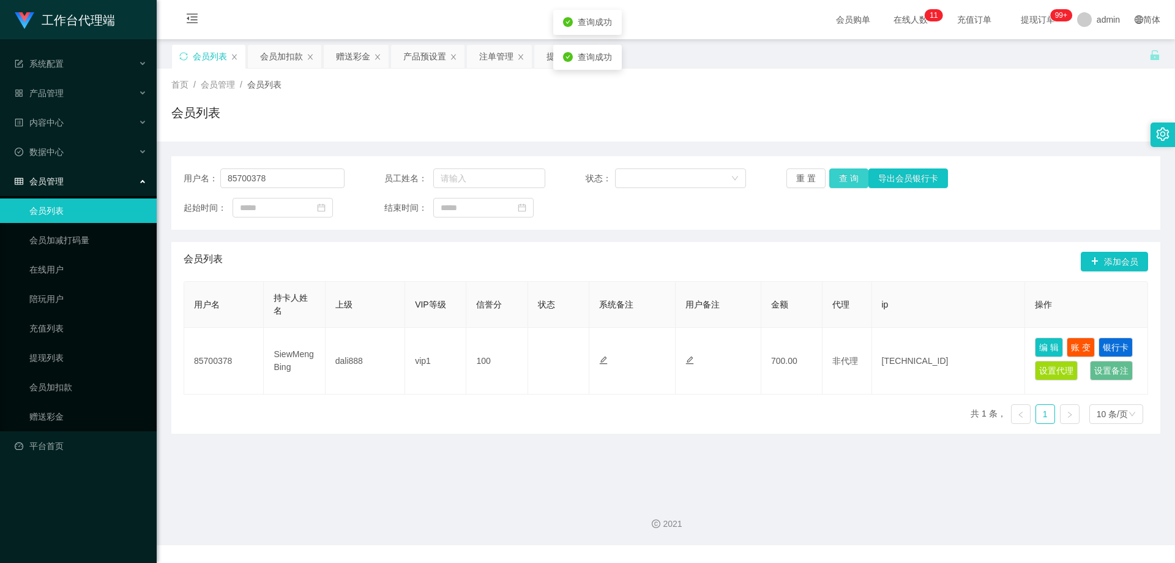
click at [836, 174] on button "查 询" at bounding box center [848, 178] width 39 height 20
click at [413, 48] on div "产品预设置" at bounding box center [424, 56] width 43 height 23
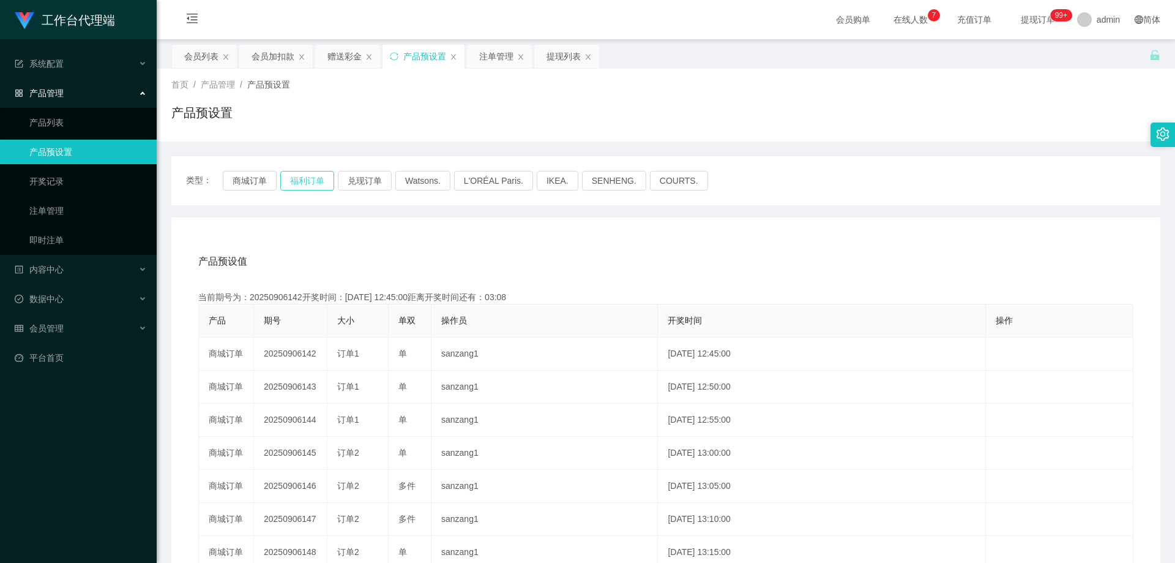
click at [311, 182] on button "福利订单" at bounding box center [307, 181] width 54 height 20
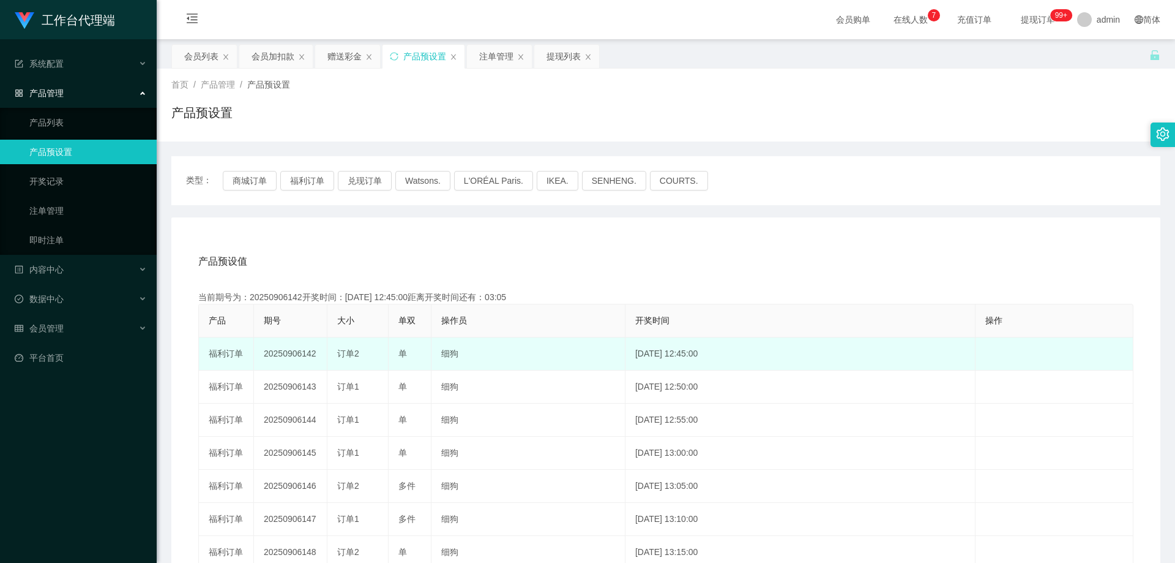
drag, startPoint x: 263, startPoint y: 354, endPoint x: 316, endPoint y: 356, distance: 53.3
click at [316, 356] on td "20250906142" at bounding box center [290, 353] width 73 height 33
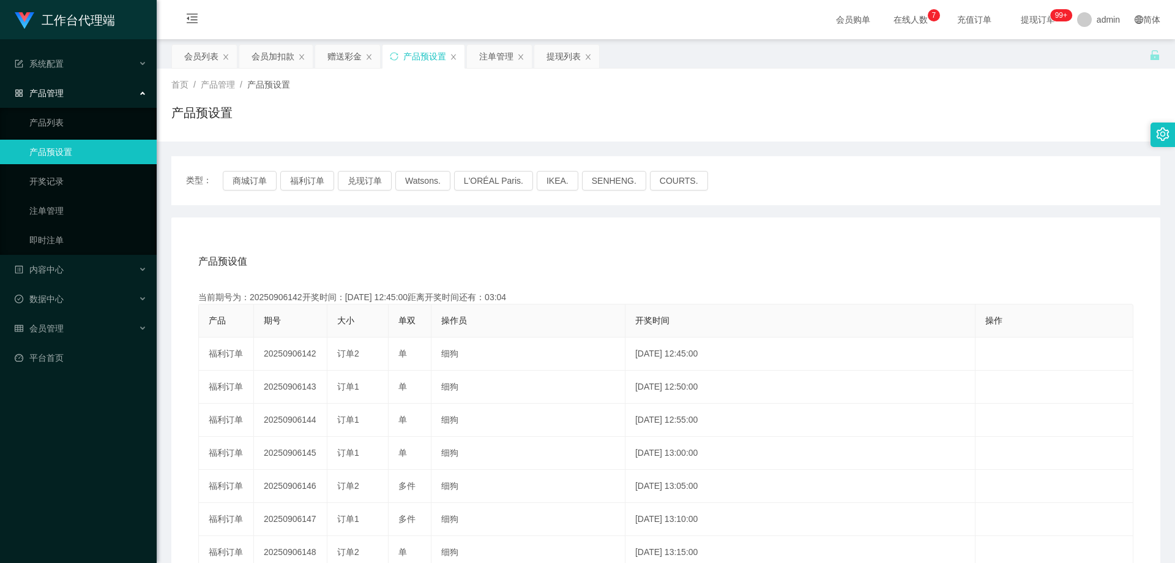
copy td "20250906142"
click at [485, 59] on div "注单管理" at bounding box center [496, 56] width 34 height 23
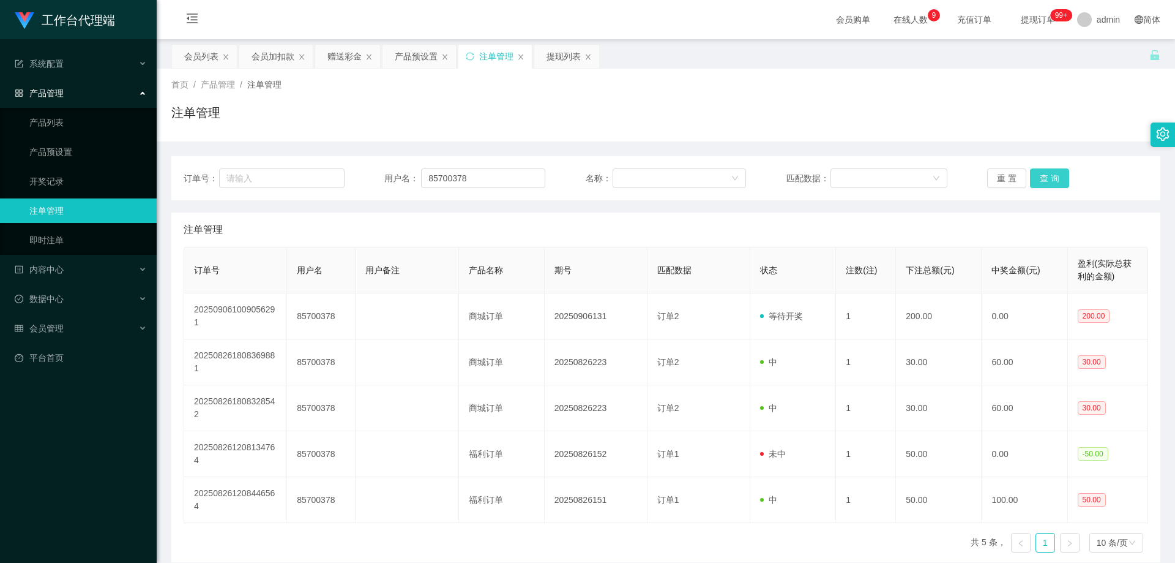
click at [1049, 177] on button "查 询" at bounding box center [1049, 178] width 39 height 20
click at [1049, 177] on div "重 置 查 询" at bounding box center [1067, 178] width 161 height 20
click at [1048, 180] on button "查 询" at bounding box center [1049, 178] width 39 height 20
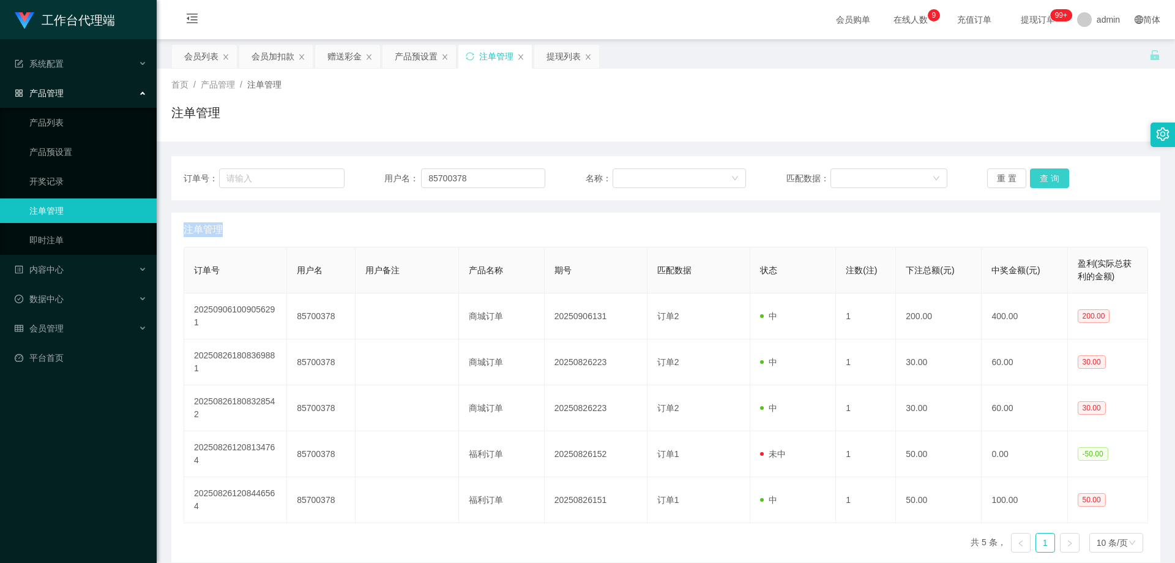
click at [1048, 179] on button "查 询" at bounding box center [1049, 178] width 39 height 20
click at [1047, 177] on button "查 询" at bounding box center [1049, 178] width 39 height 20
click at [1039, 185] on button "查 询" at bounding box center [1049, 178] width 39 height 20
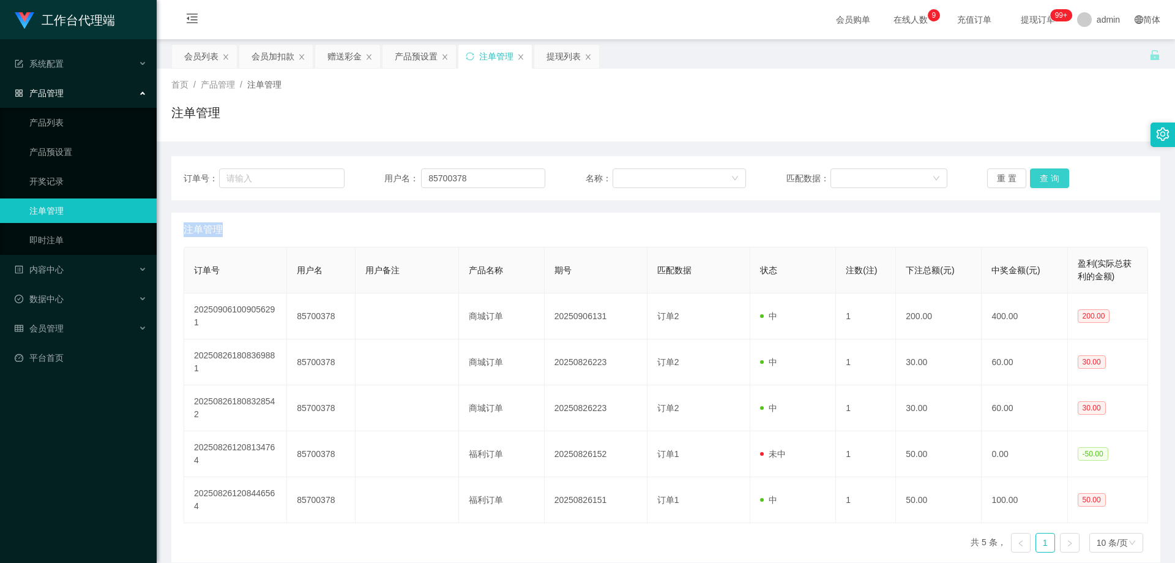
click at [1049, 178] on button "查 询" at bounding box center [1049, 178] width 39 height 20
click at [1049, 178] on button "查 询" at bounding box center [1056, 178] width 53 height 20
drag, startPoint x: 497, startPoint y: 174, endPoint x: 300, endPoint y: 172, distance: 197.1
click at [300, 172] on div "订单号： 用户名： 85700378 名称： 匹配数据： 重 置 查 询" at bounding box center [666, 178] width 965 height 20
click at [474, 178] on input "85700378" at bounding box center [483, 178] width 124 height 20
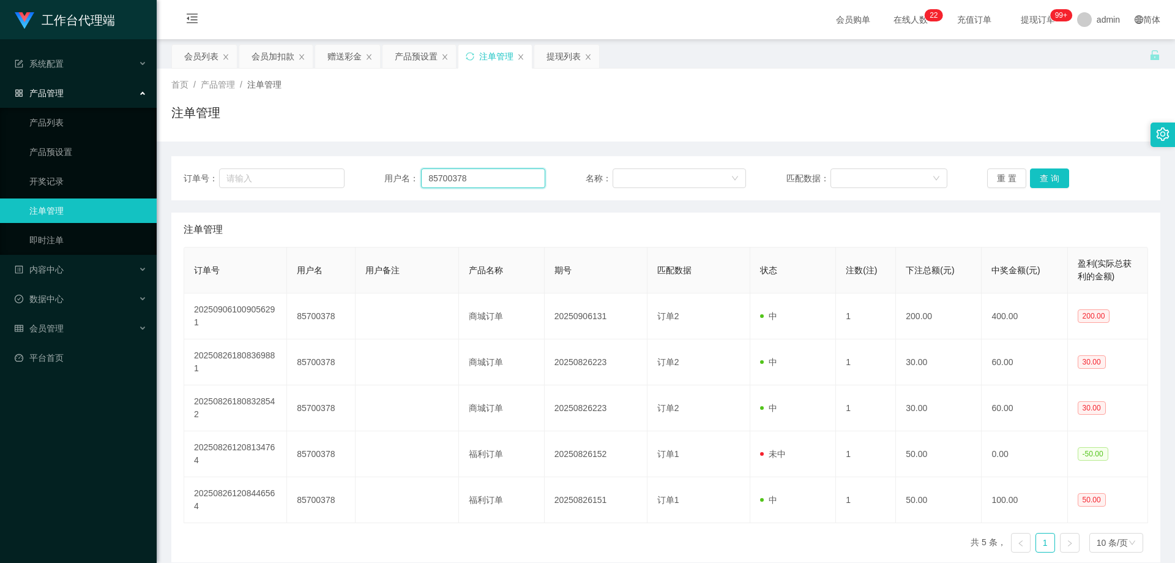
drag, startPoint x: 474, startPoint y: 176, endPoint x: 414, endPoint y: 173, distance: 59.5
click at [409, 173] on div "用户名： 85700378" at bounding box center [464, 178] width 161 height 20
paste input "98528033"
type input "98528033"
click at [1052, 181] on button "查 询" at bounding box center [1049, 178] width 39 height 20
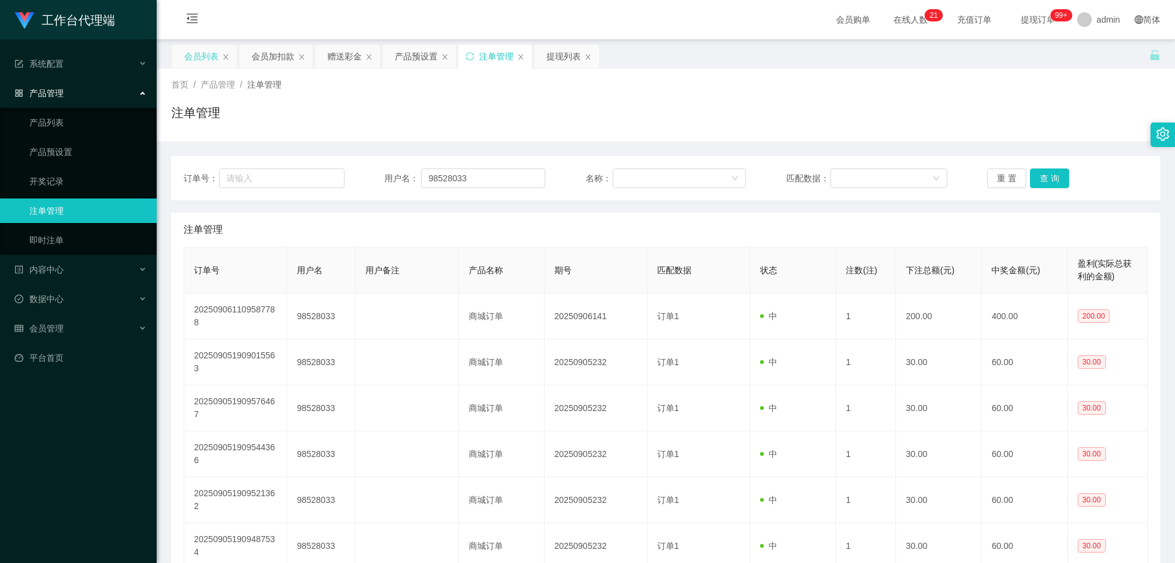
click at [200, 50] on div "会员列表" at bounding box center [201, 56] width 34 height 23
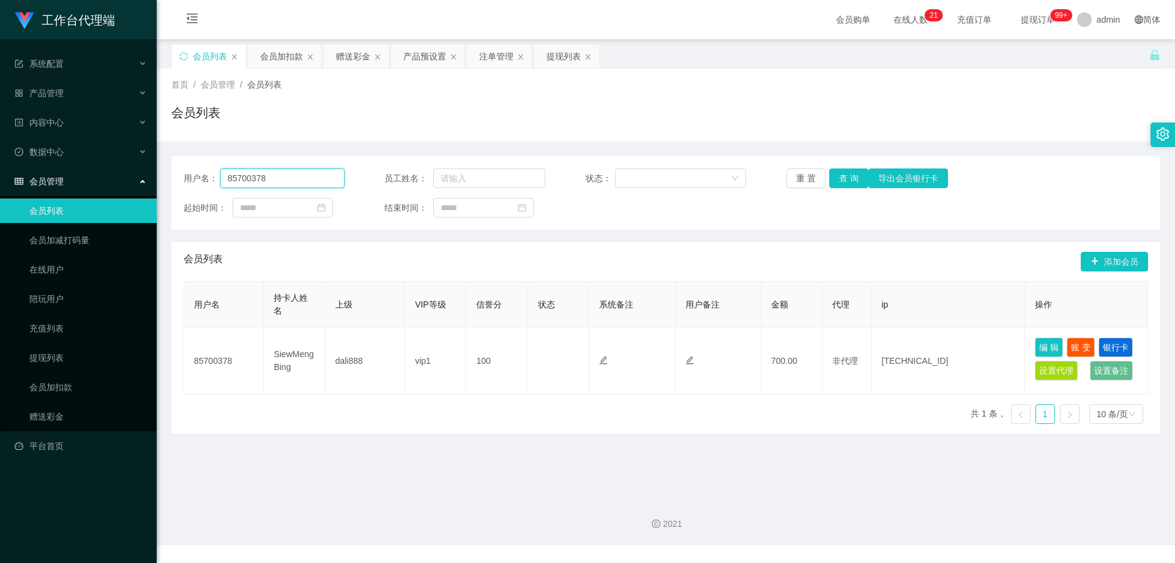
drag, startPoint x: 288, startPoint y: 177, endPoint x: 151, endPoint y: 173, distance: 136.5
click at [151, 173] on section "工作台代理端 系统配置 产品管理 产品列表 产品预设置 开奖记录 注单管理 即时注单 内容中心 数据中心 会员管理 会员列表 会员加减打码量 在线用户 陪玩用…" at bounding box center [587, 272] width 1175 height 545
paste input "98528033"
type input "98528033"
click at [850, 179] on button "查 询" at bounding box center [848, 178] width 39 height 20
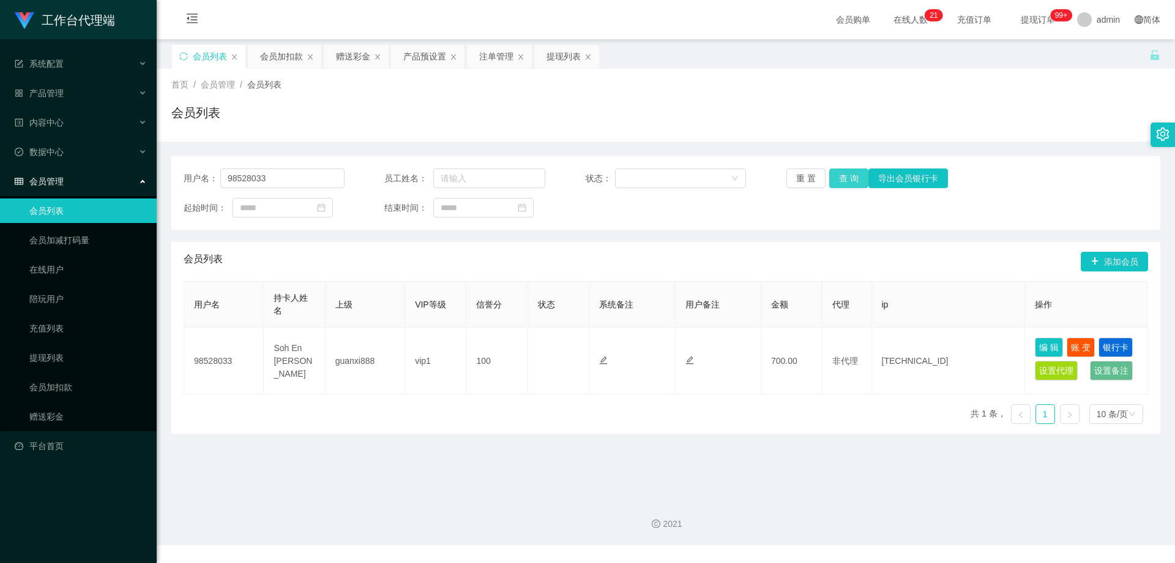
click at [841, 180] on button "查 询" at bounding box center [848, 178] width 39 height 20
